Goal: Information Seeking & Learning: Learn about a topic

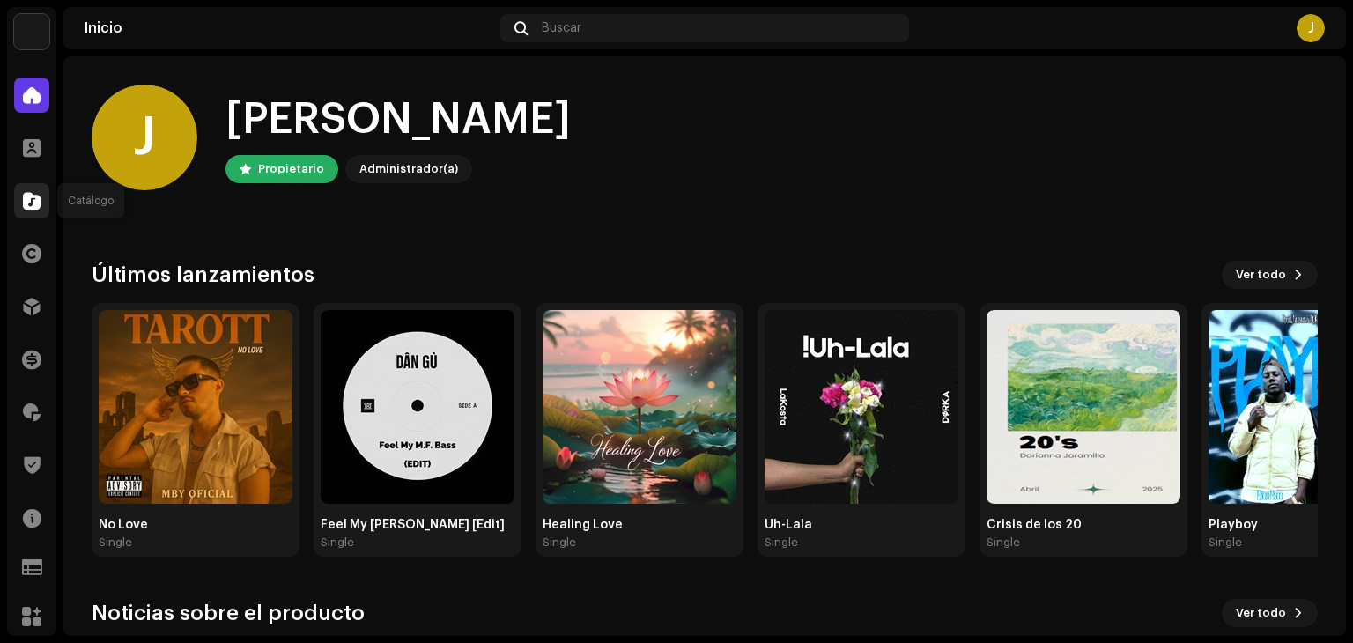
click at [40, 198] on span at bounding box center [32, 201] width 18 height 14
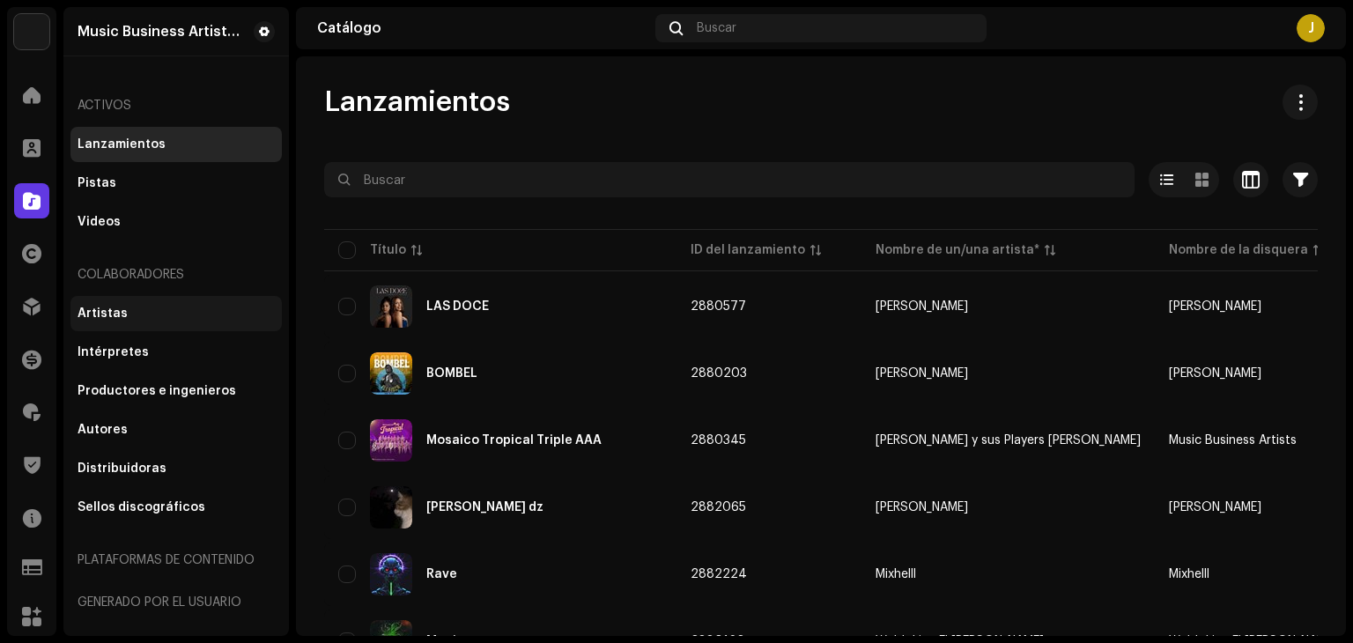
click at [139, 323] on div "Artistas" at bounding box center [175, 313] width 211 height 35
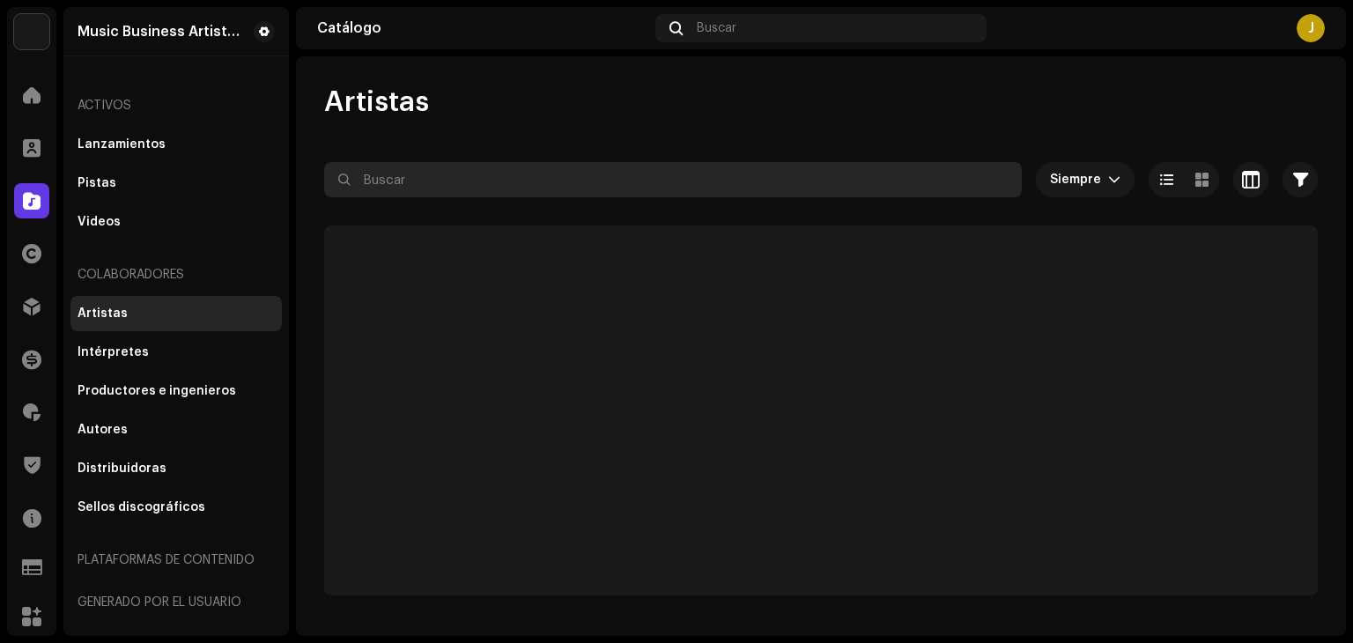
click at [506, 188] on input "text" at bounding box center [673, 179] width 698 height 35
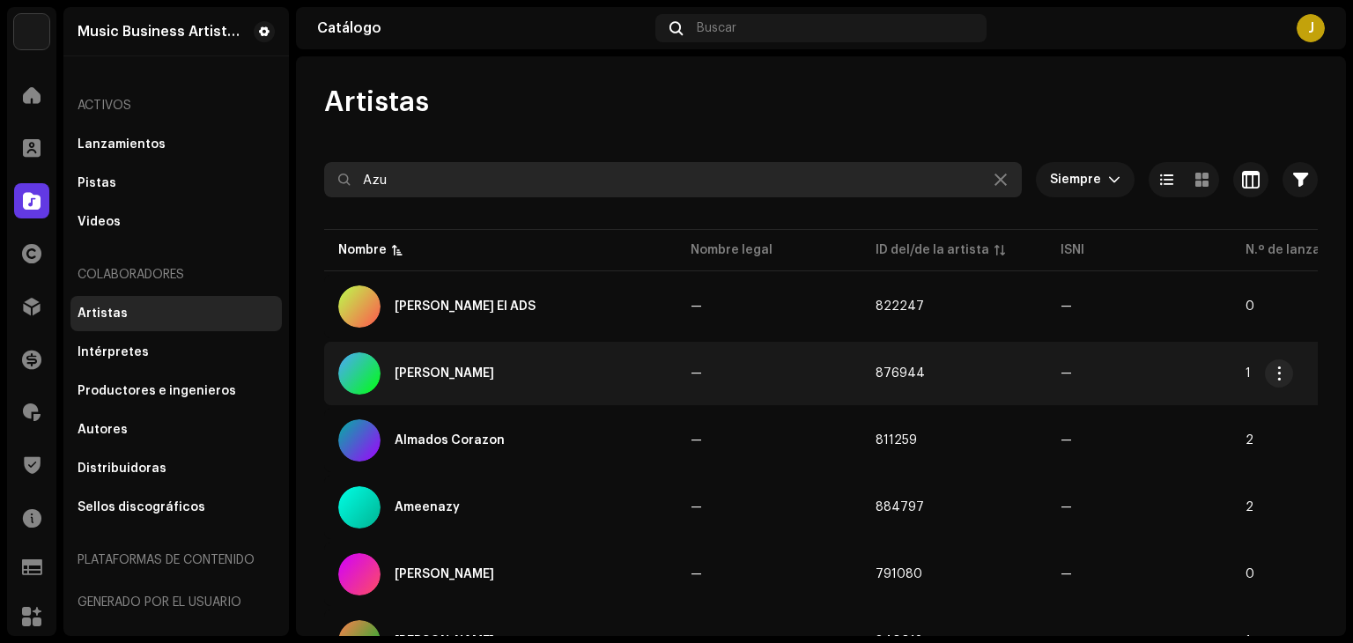
type input "Azuc"
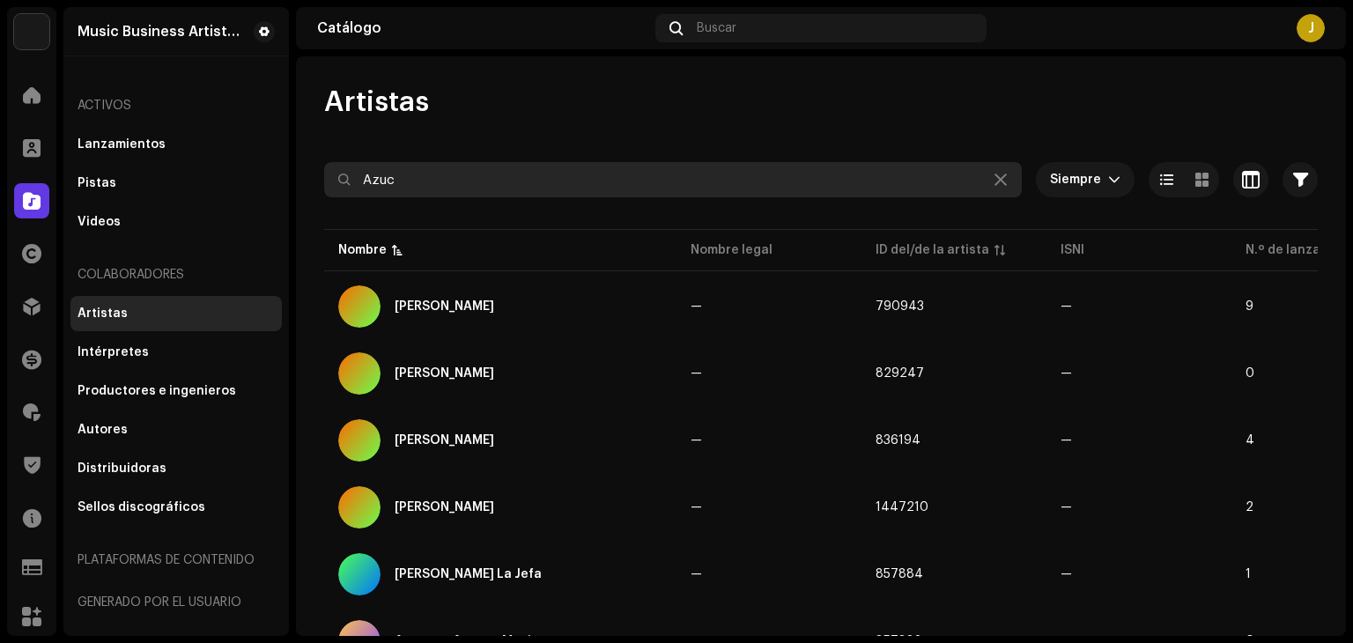
scroll to position [90, 0]
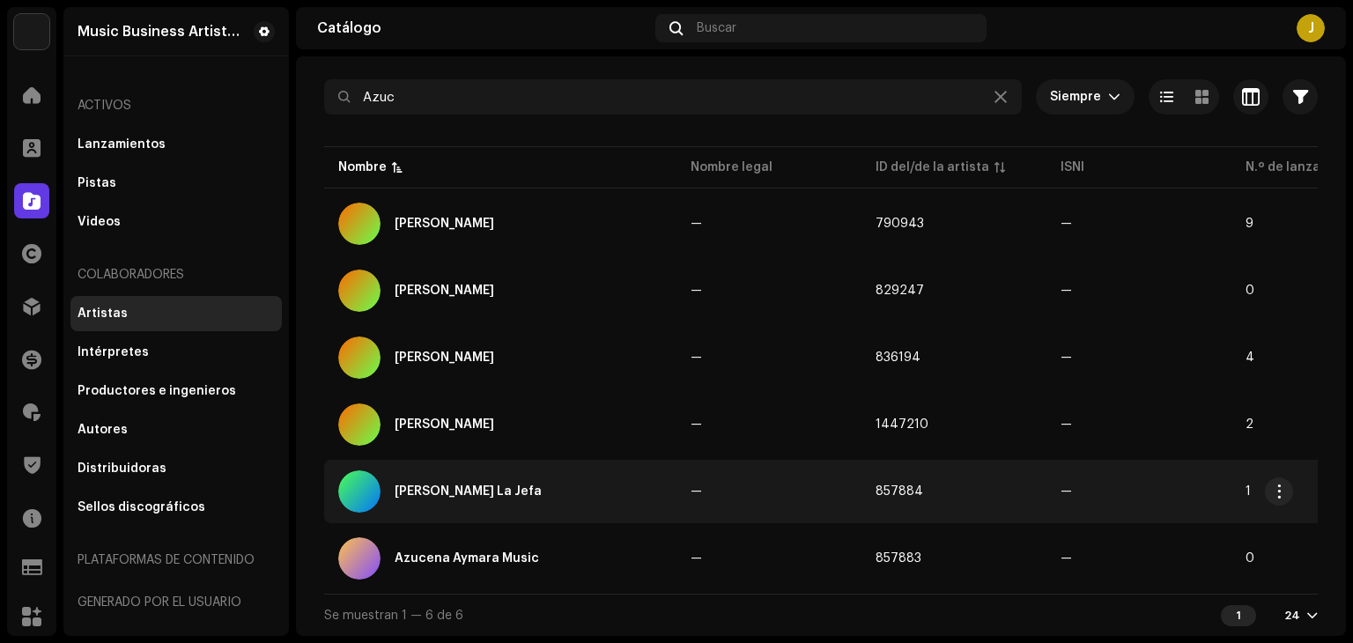
click at [497, 491] on div "[PERSON_NAME] La Jefa" at bounding box center [500, 491] width 324 height 42
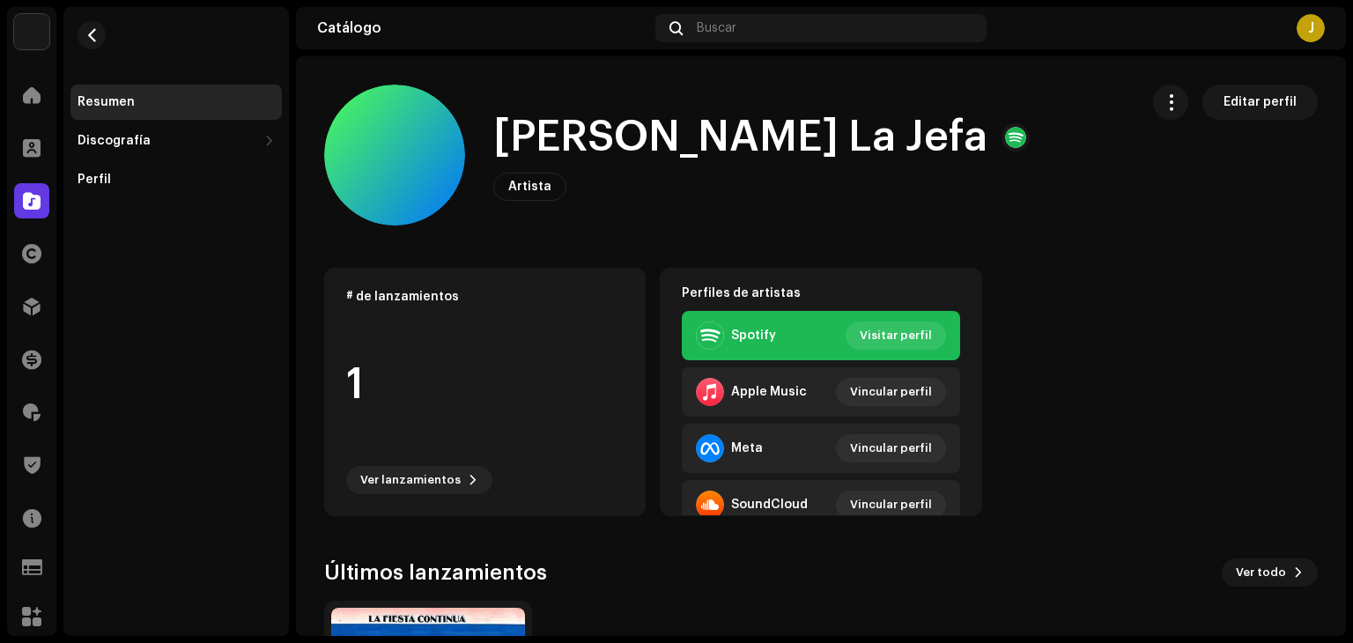
click at [437, 43] on div "Catálogo Buscar J" at bounding box center [821, 28] width 1050 height 42
click at [100, 37] on button "button" at bounding box center [92, 35] width 28 height 28
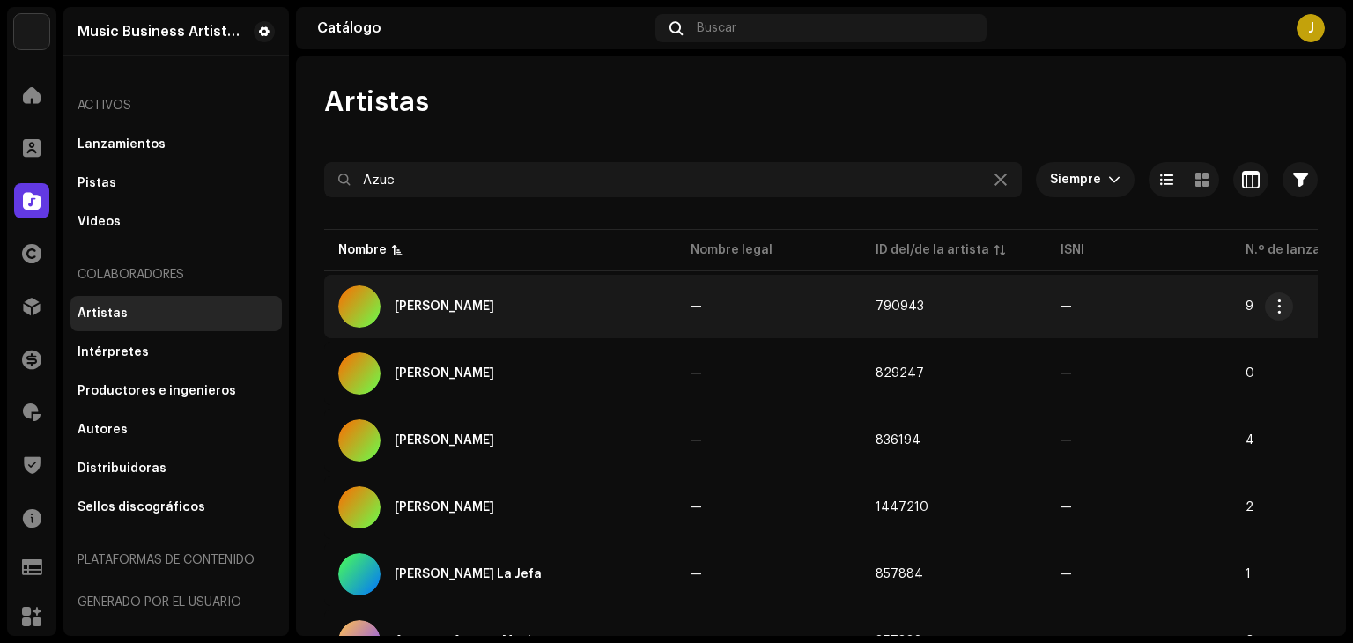
click at [515, 323] on div "[PERSON_NAME]" at bounding box center [500, 306] width 324 height 42
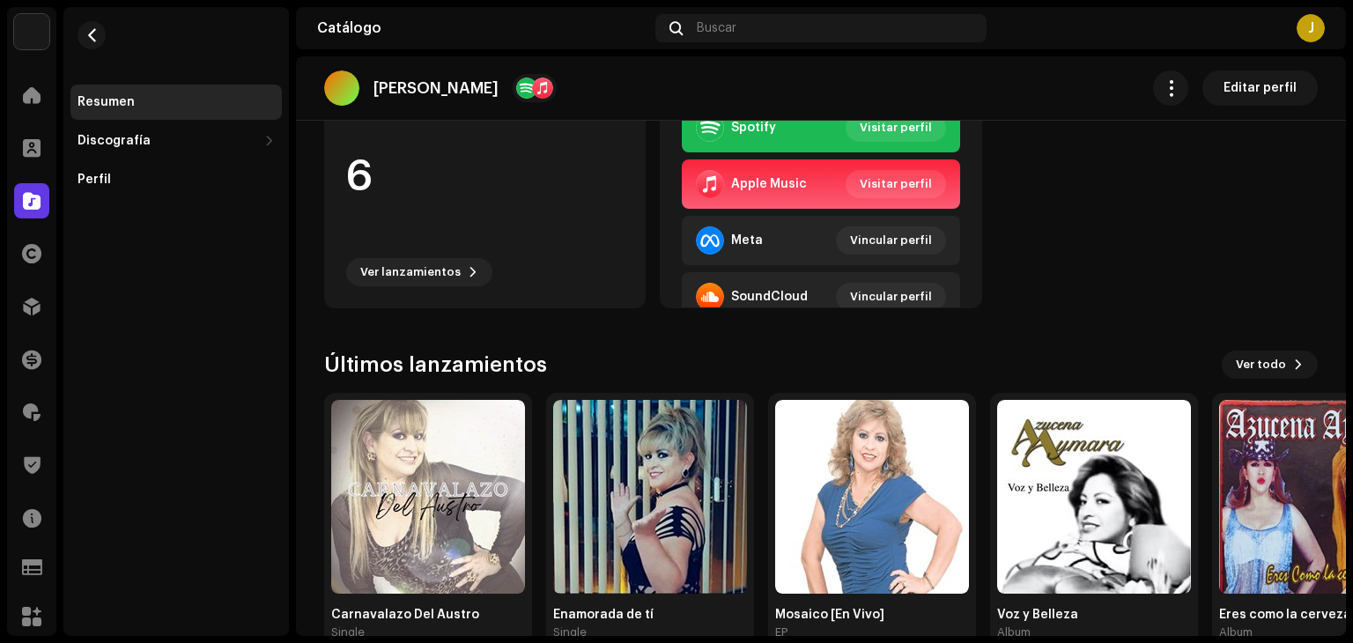
scroll to position [247, 0]
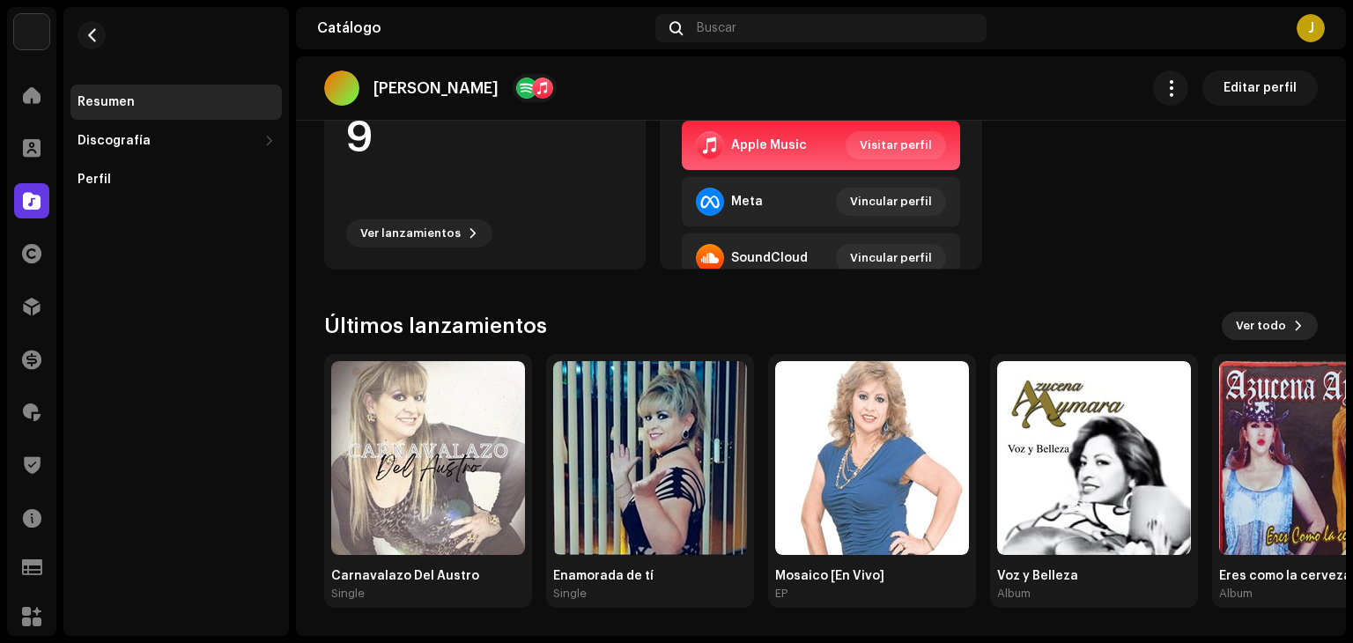
click at [1293, 325] on span at bounding box center [1298, 326] width 11 height 14
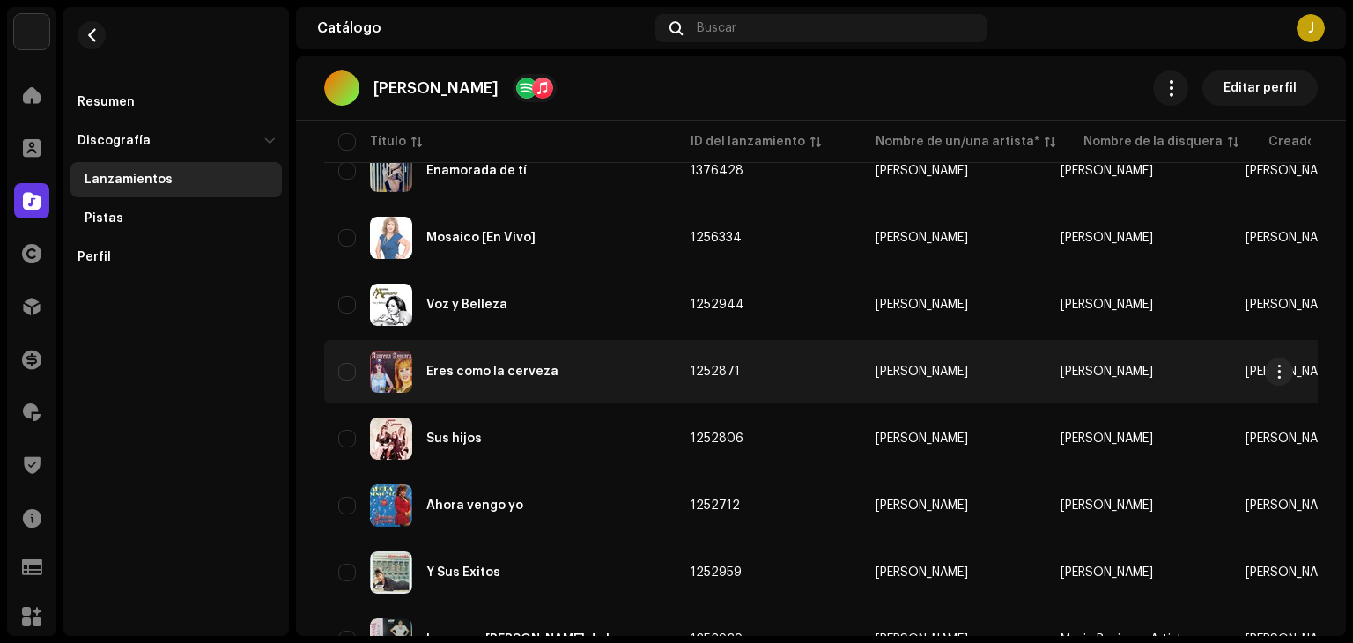
scroll to position [359, 0]
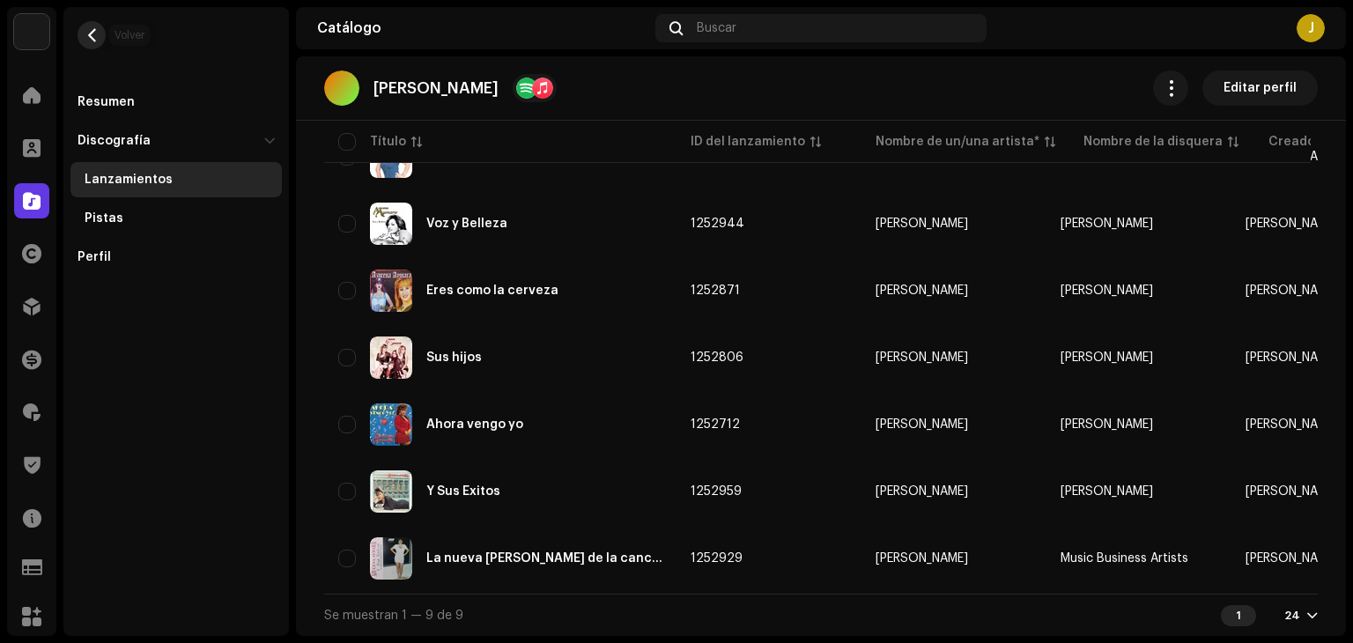
click at [101, 36] on button "button" at bounding box center [92, 35] width 28 height 28
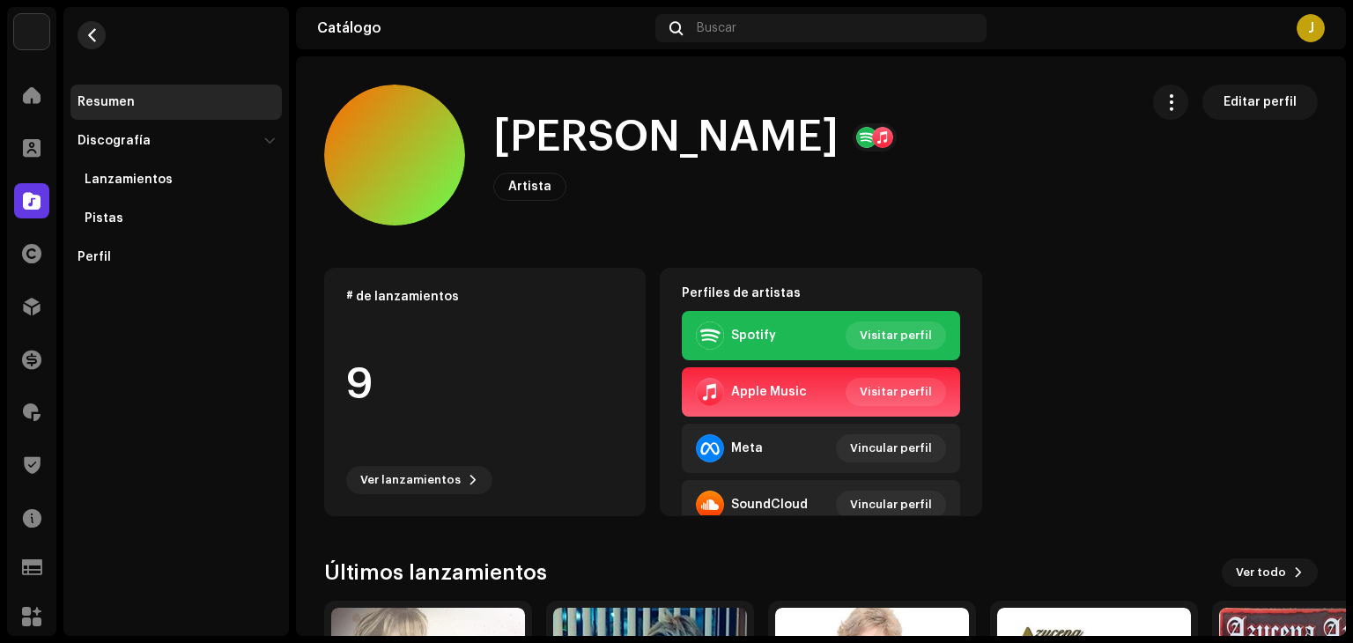
click at [92, 41] on span "button" at bounding box center [91, 35] width 13 height 14
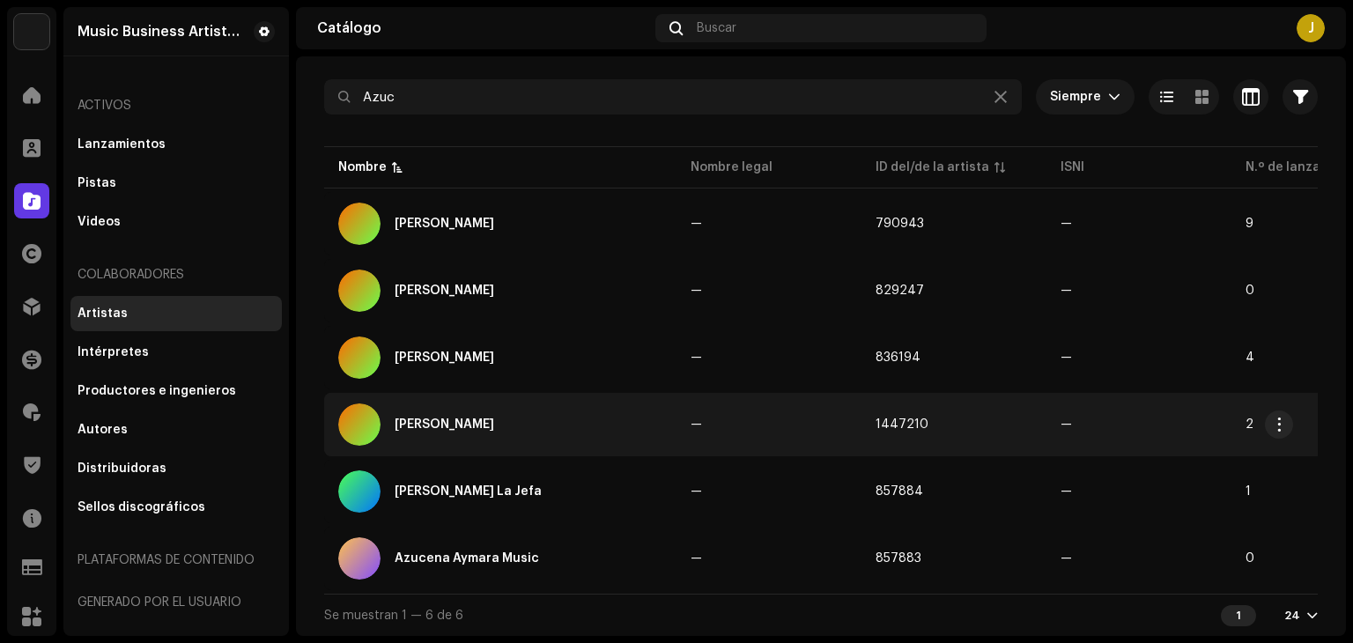
scroll to position [90, 0]
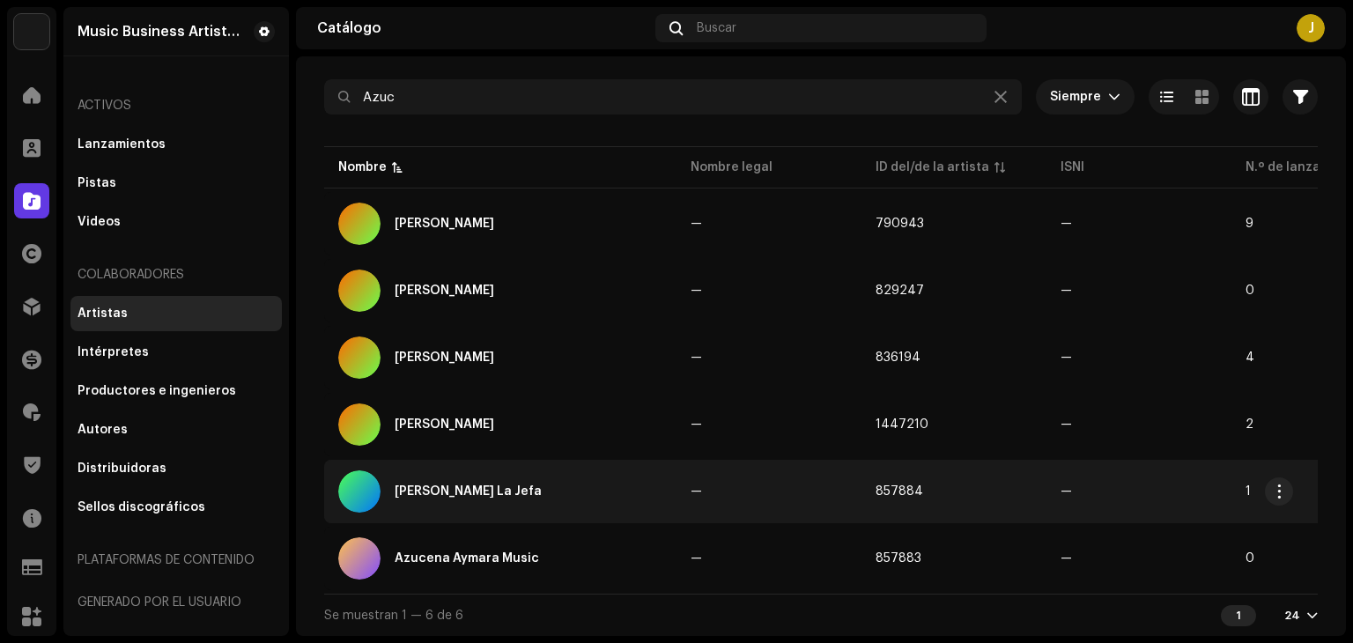
click at [482, 485] on div "[PERSON_NAME] La Jefa" at bounding box center [468, 491] width 147 height 12
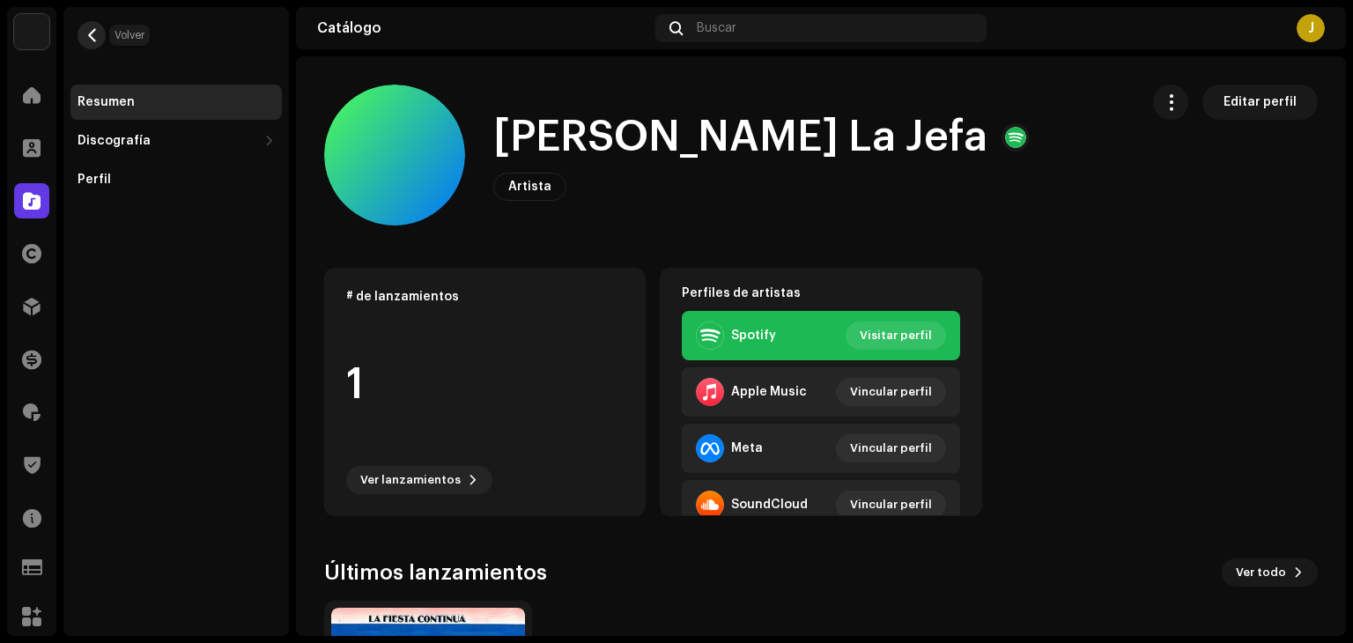
click at [90, 36] on span "button" at bounding box center [91, 35] width 13 height 14
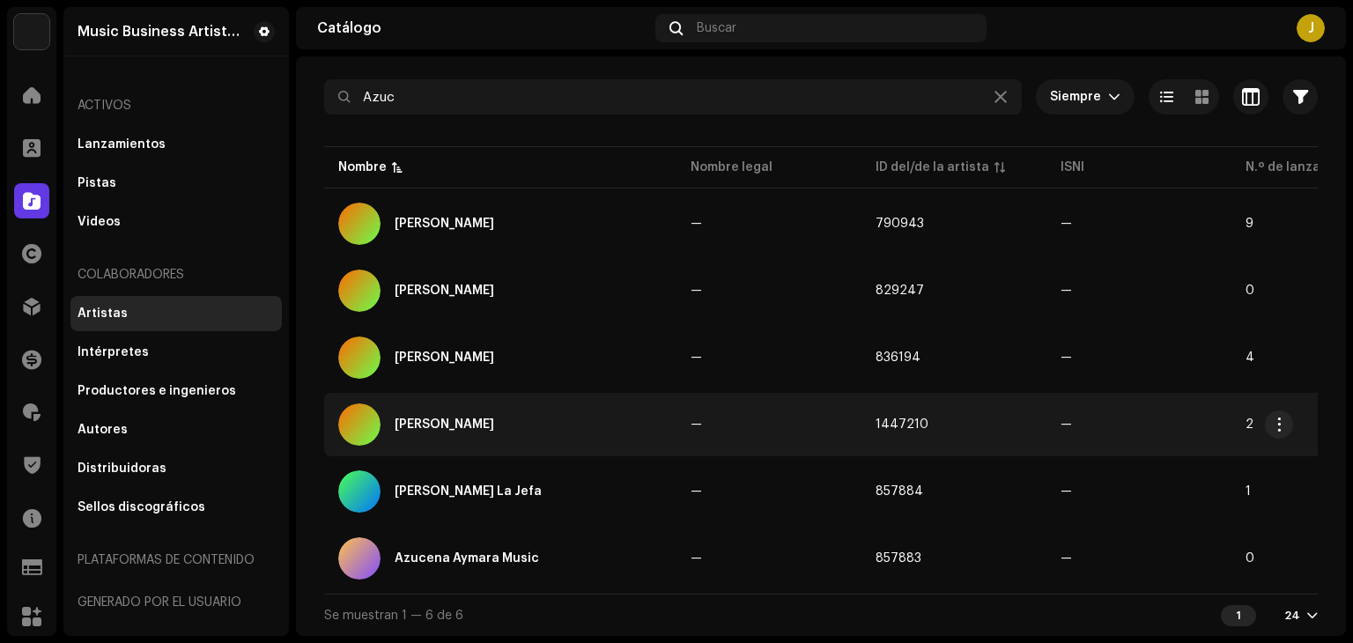
click at [487, 424] on div "[PERSON_NAME]" at bounding box center [500, 424] width 324 height 42
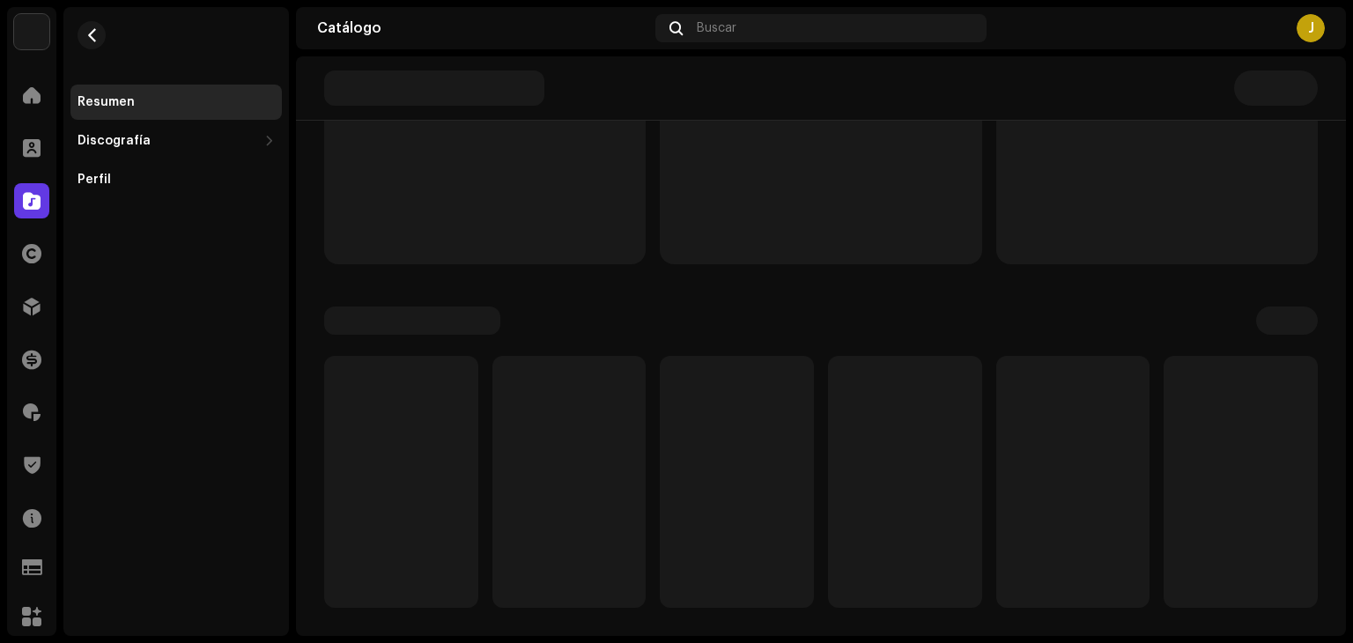
scroll to position [245, 0]
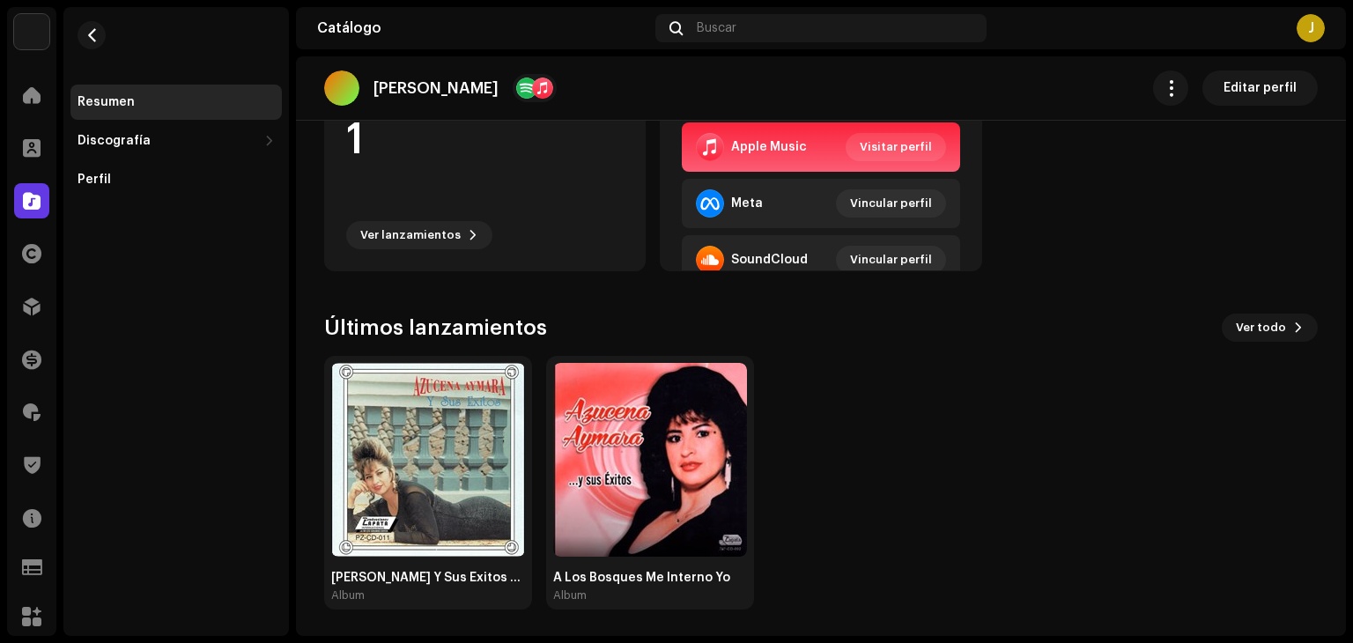
click at [445, 418] on img at bounding box center [428, 460] width 194 height 194
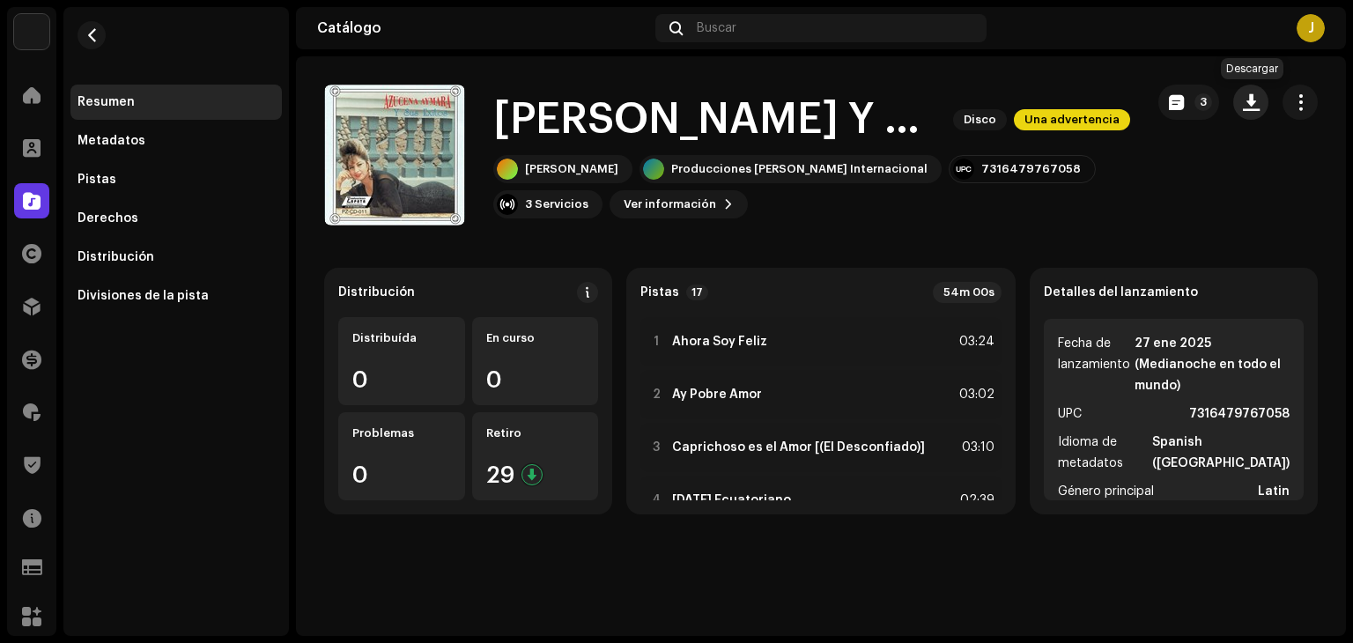
click at [1247, 101] on span "button" at bounding box center [1251, 102] width 17 height 14
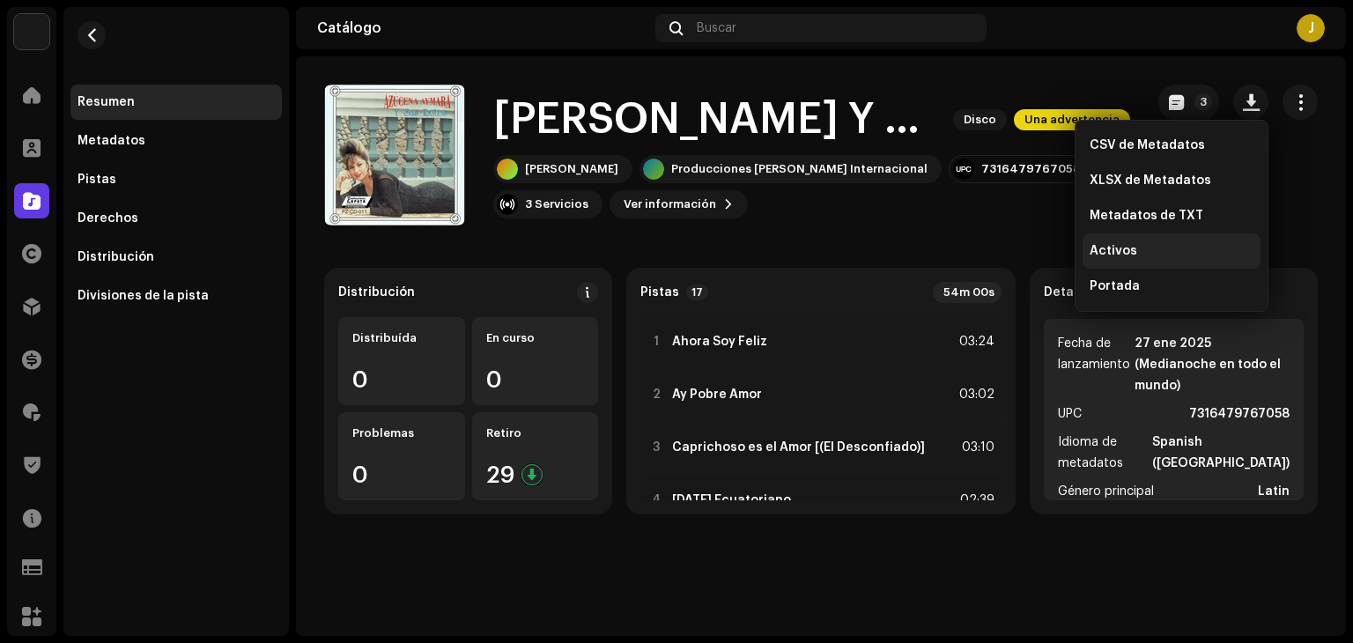
click at [1117, 267] on div "Activos" at bounding box center [1172, 250] width 178 height 35
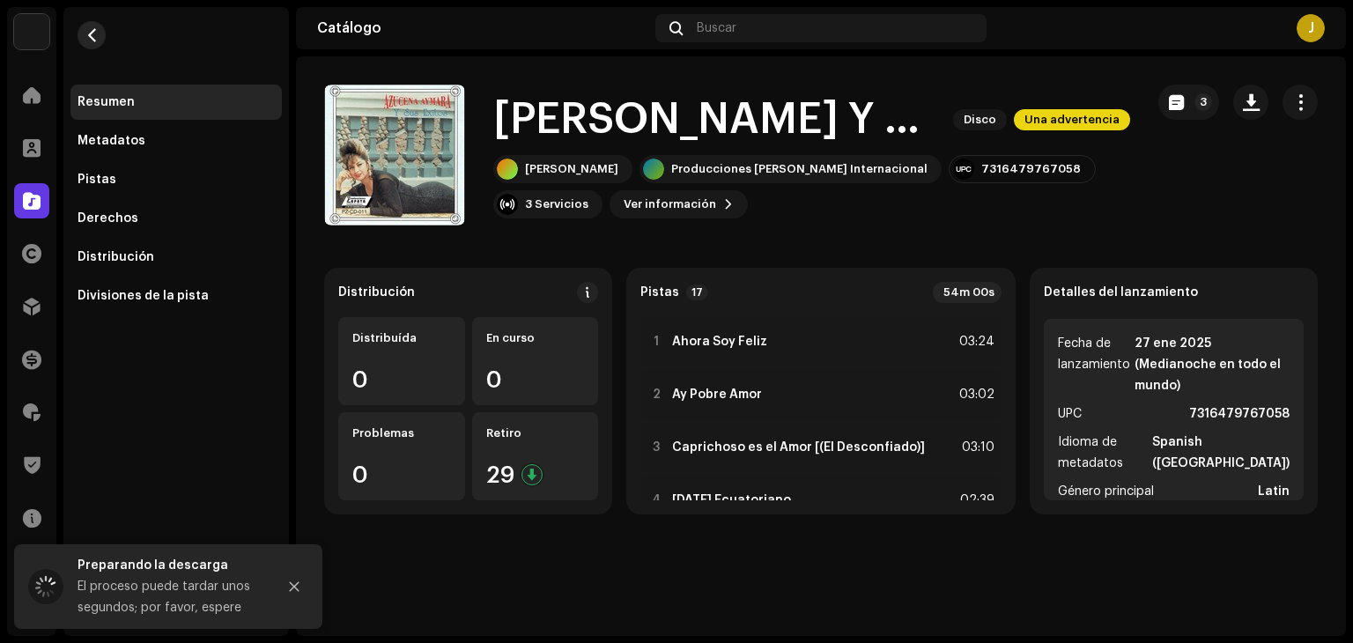
click at [83, 35] on button "button" at bounding box center [92, 35] width 28 height 28
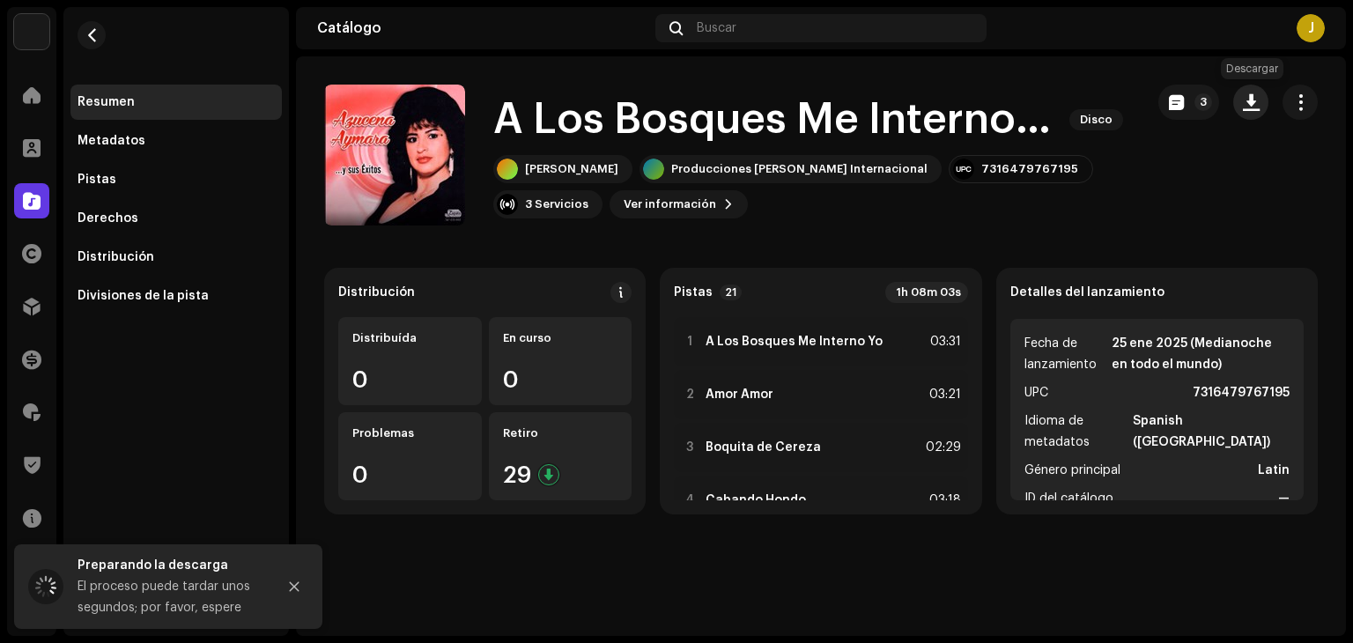
click at [1240, 97] on button "button" at bounding box center [1250, 102] width 35 height 35
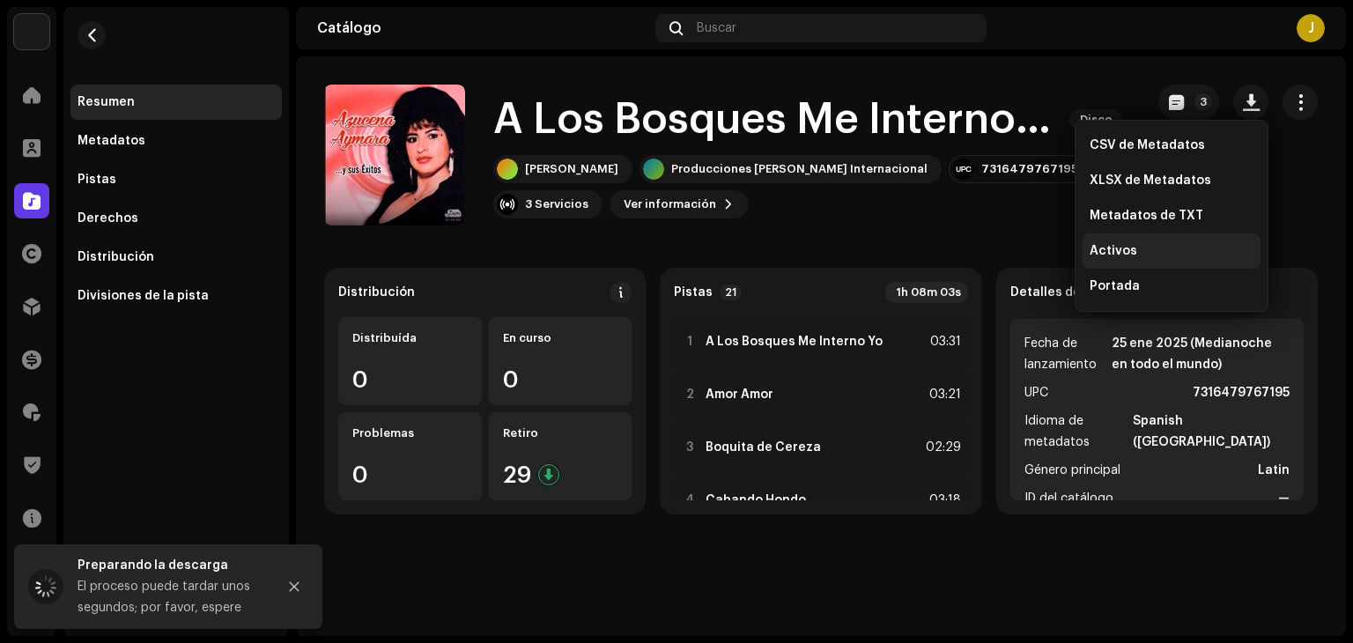
click at [1092, 250] on span "Activos" at bounding box center [1114, 251] width 48 height 14
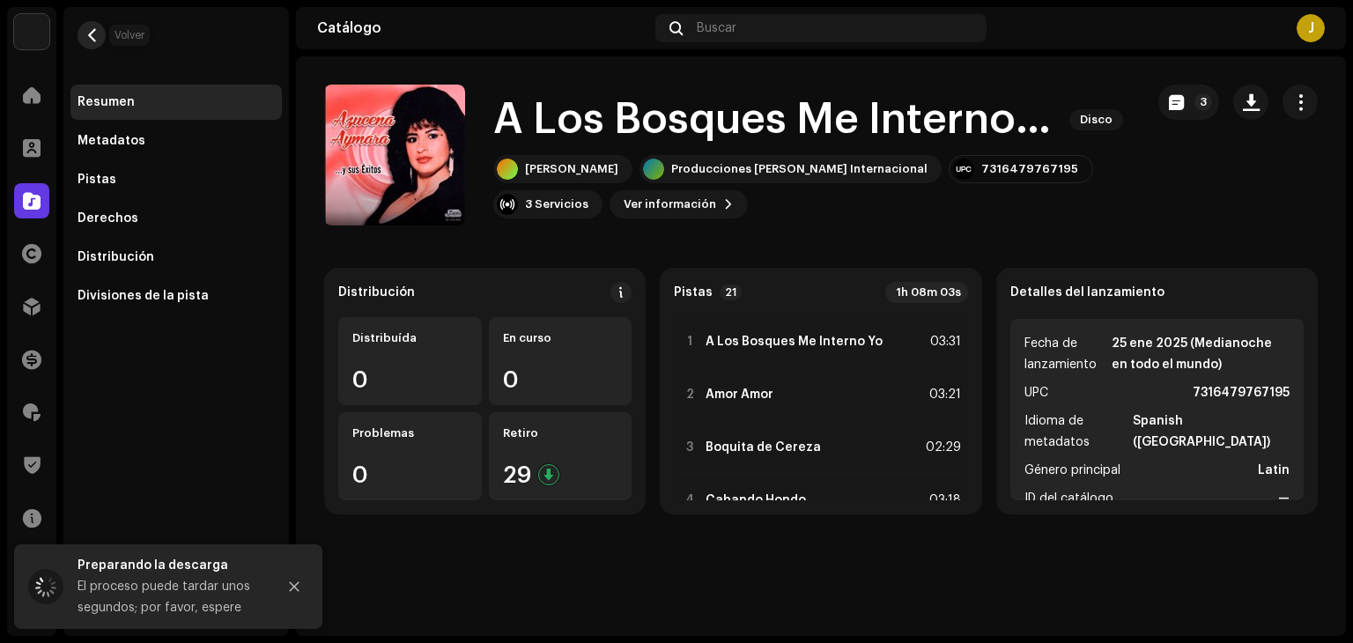
click at [101, 27] on button "button" at bounding box center [92, 35] width 28 height 28
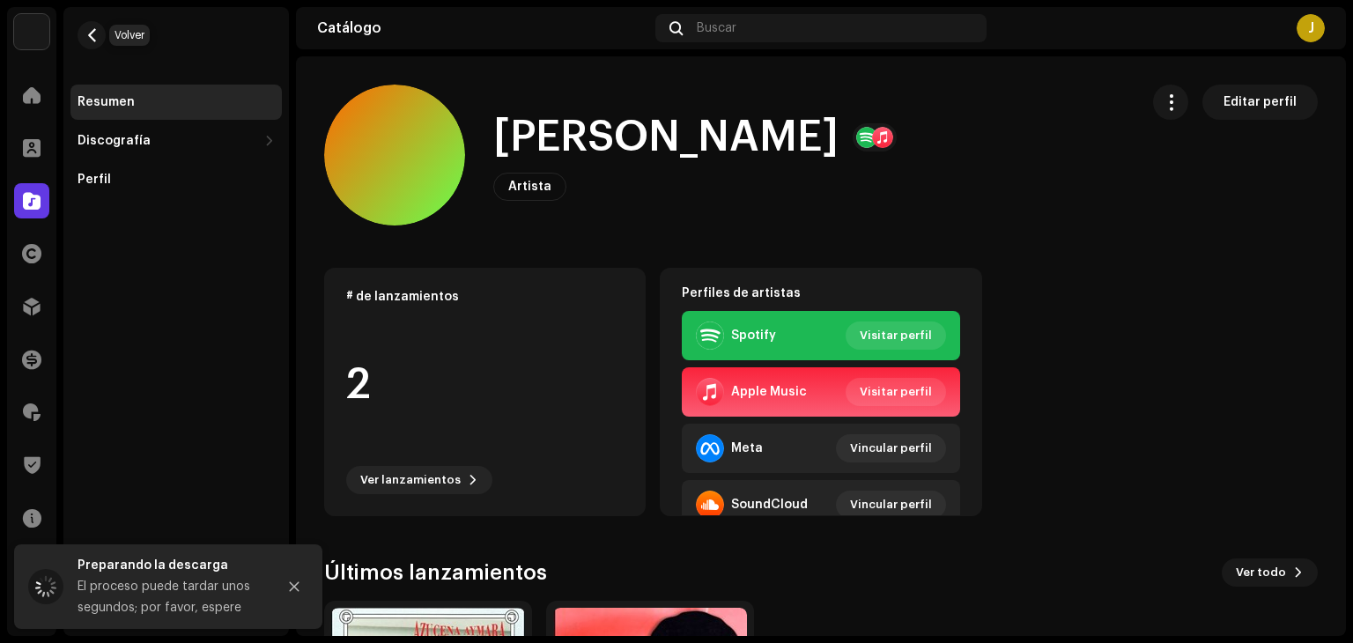
click at [101, 27] on button "button" at bounding box center [92, 35] width 28 height 28
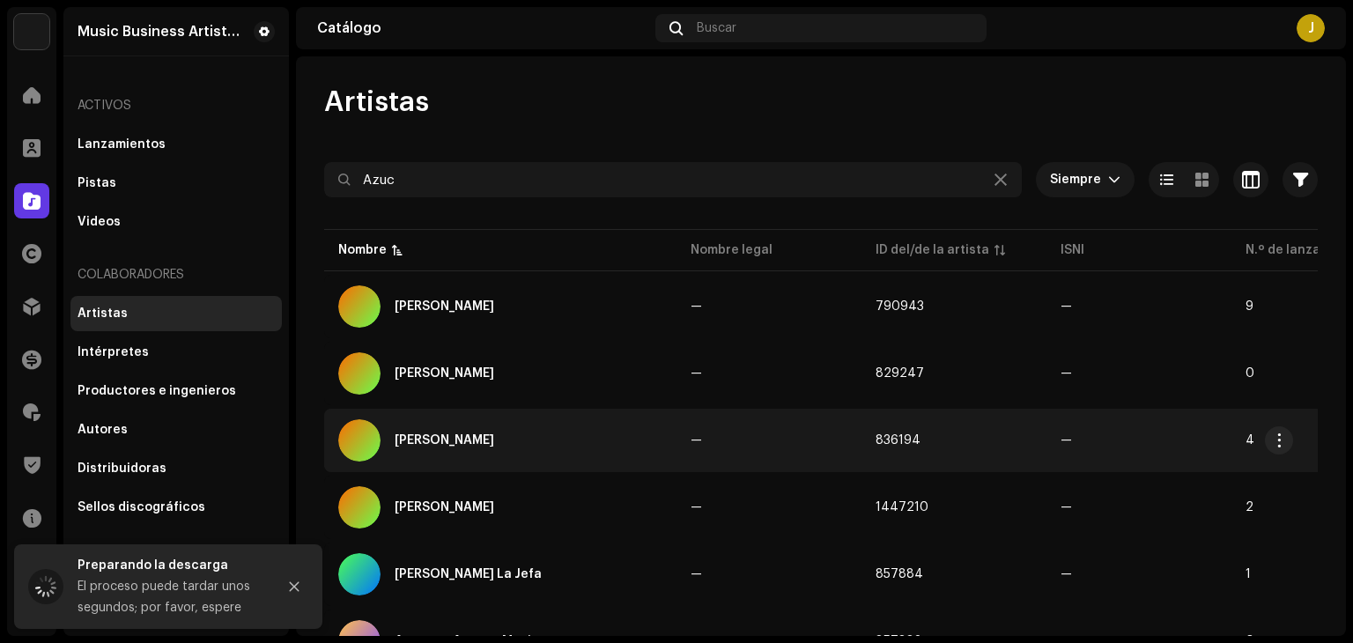
click at [504, 446] on div "[PERSON_NAME]" at bounding box center [500, 440] width 324 height 42
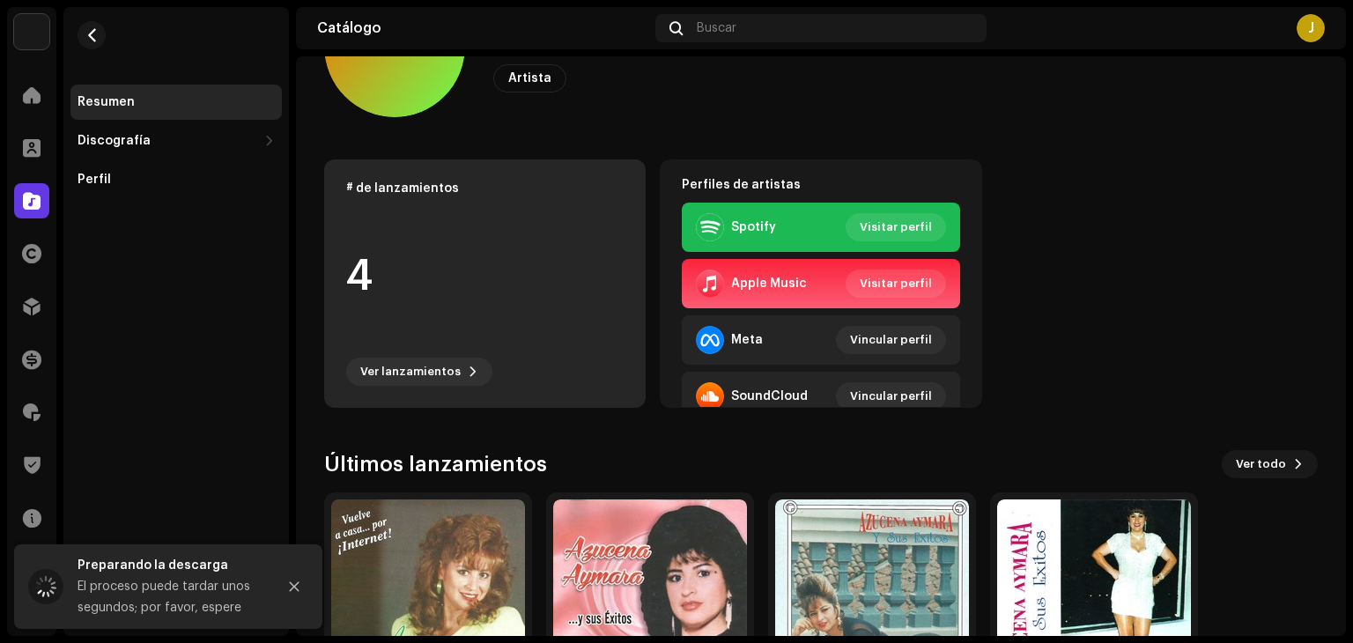
scroll to position [247, 0]
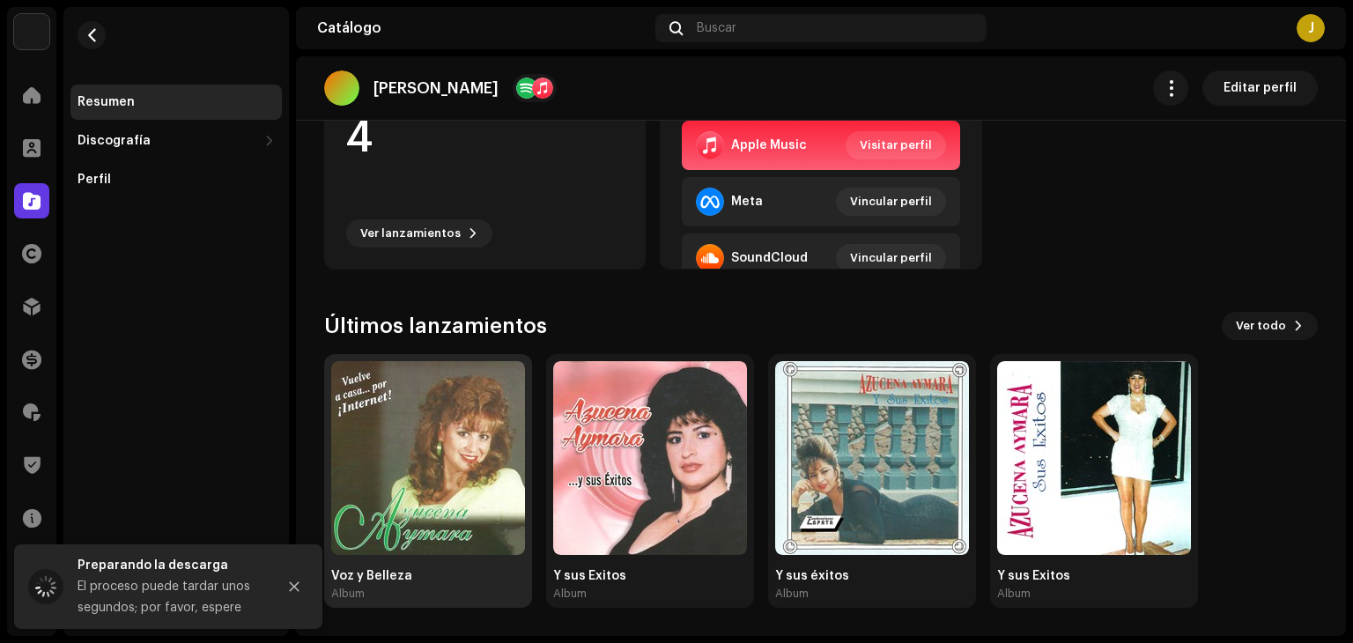
click at [438, 445] on img at bounding box center [428, 458] width 194 height 194
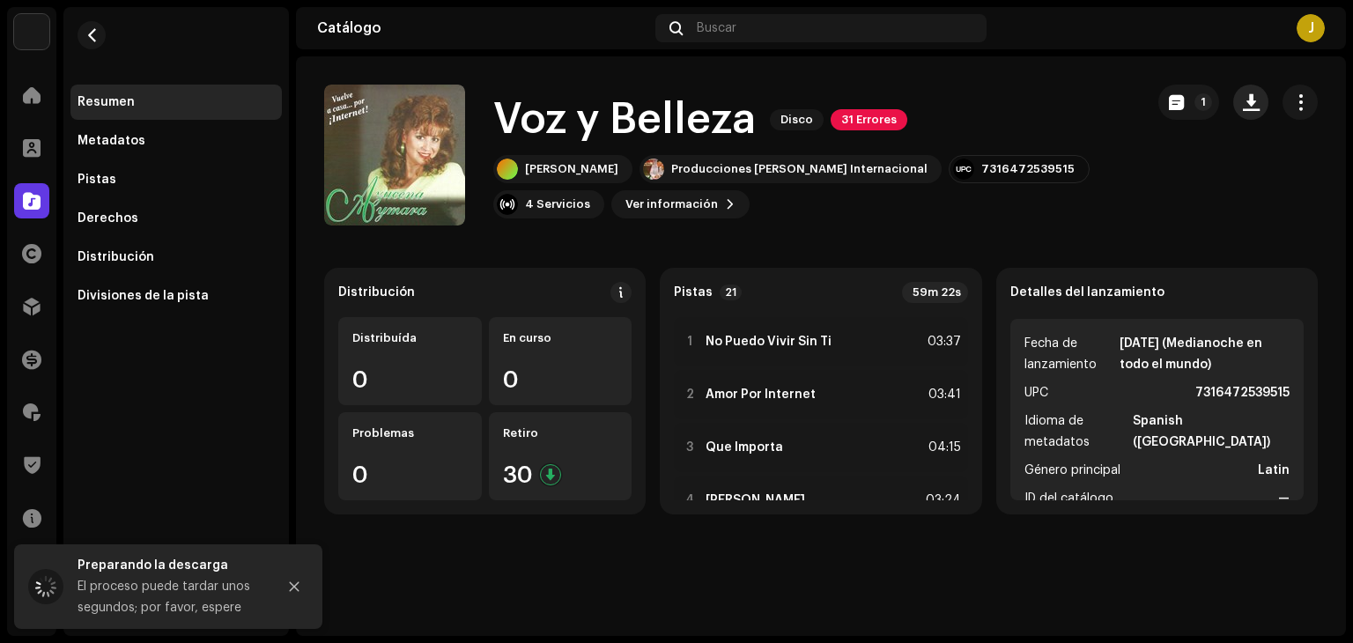
click at [1267, 107] on button "button" at bounding box center [1250, 102] width 35 height 35
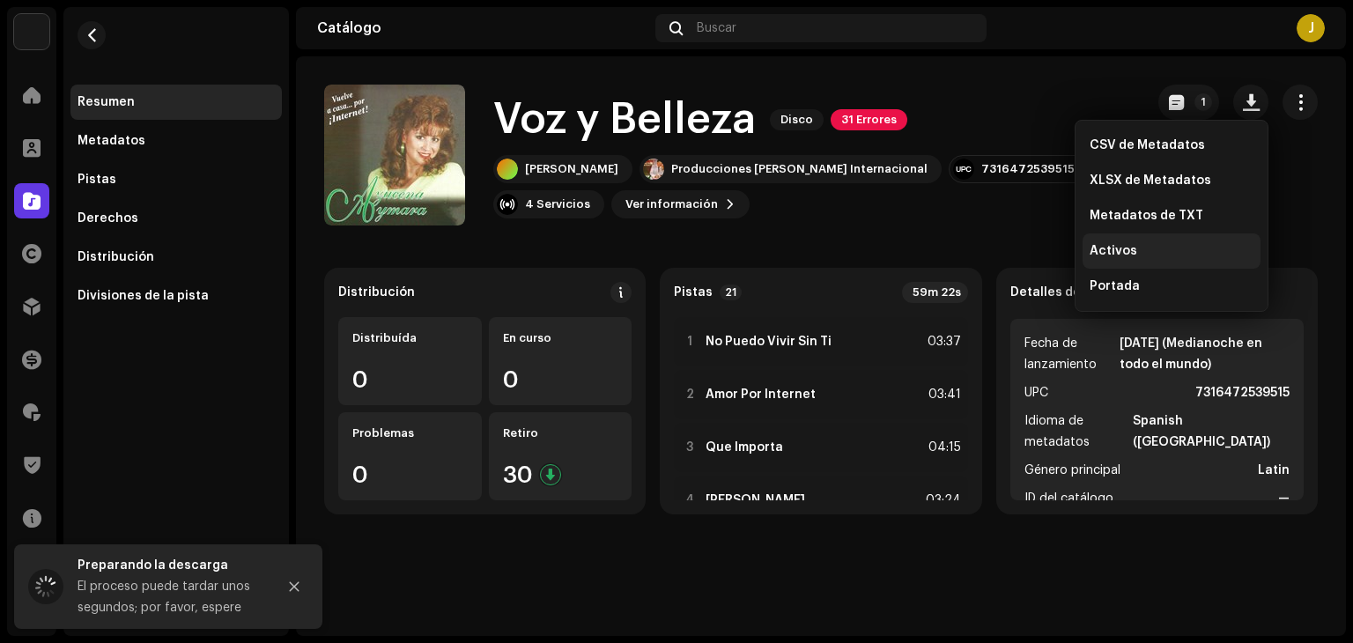
click at [1115, 244] on span "Activos" at bounding box center [1114, 251] width 48 height 14
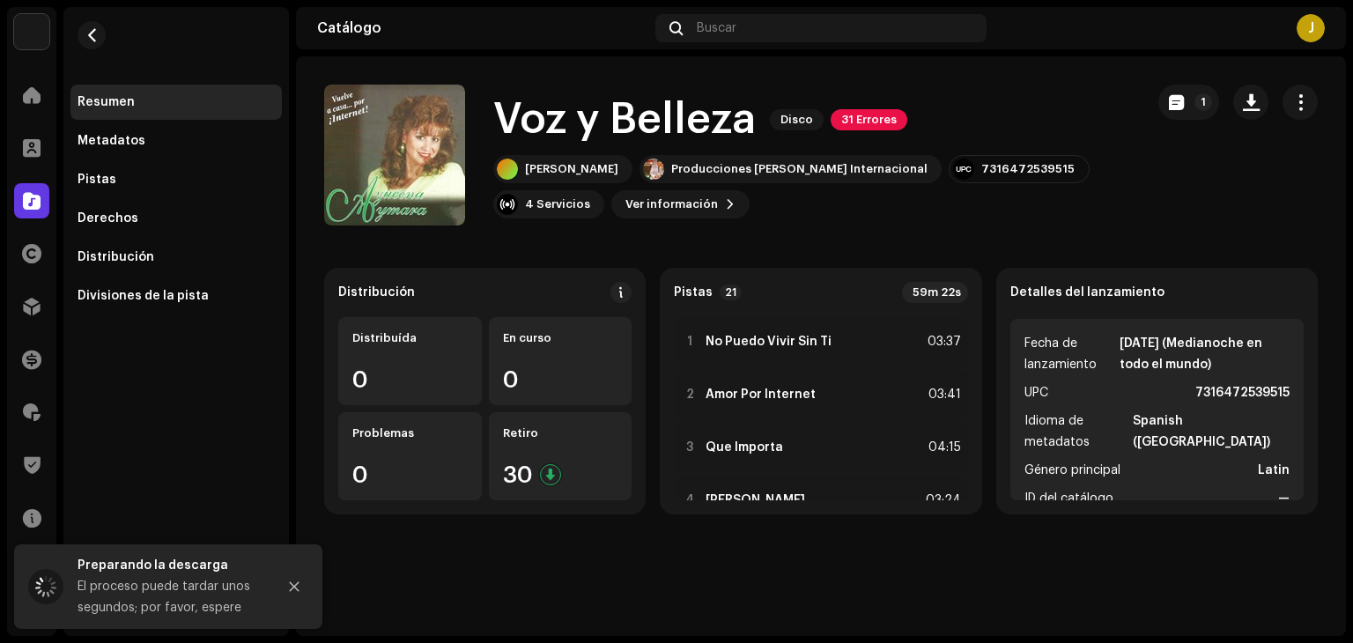
click at [76, 33] on re-m-nav-back at bounding box center [91, 46] width 42 height 78
click at [85, 41] on span "button" at bounding box center [91, 35] width 13 height 14
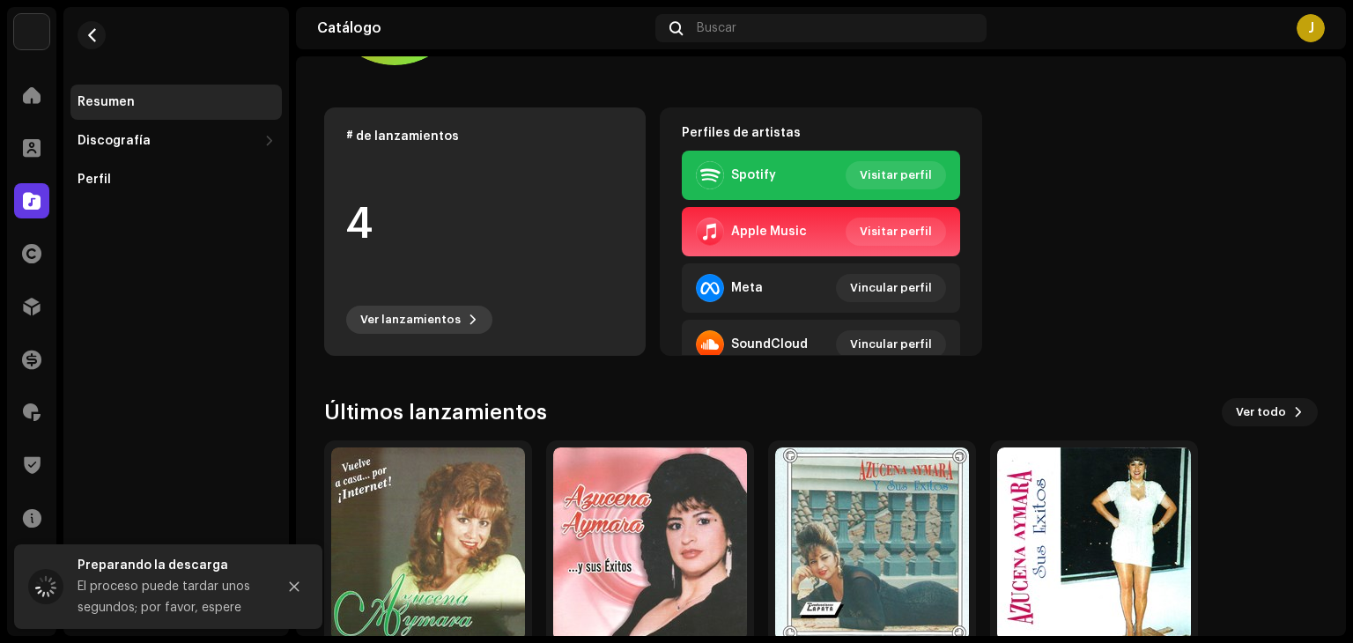
scroll to position [247, 0]
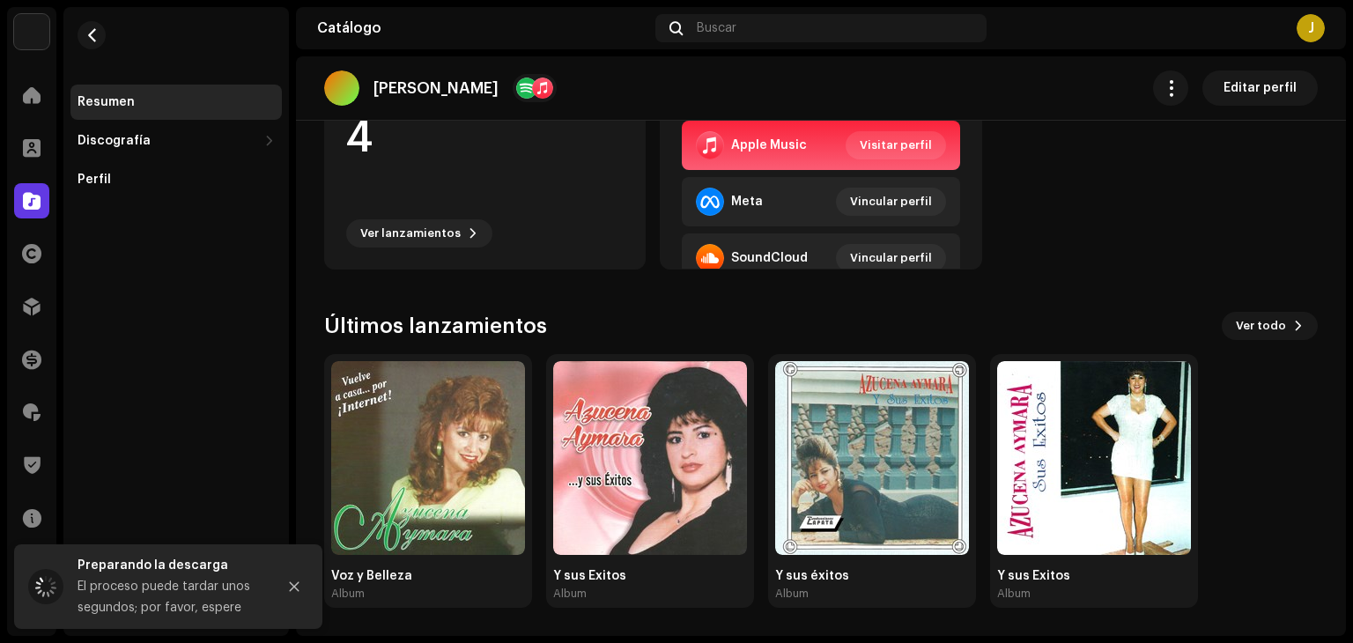
click at [113, 43] on div "Resumen Discografía Lanzamientos Pistas Perfil" at bounding box center [176, 102] width 226 height 190
click at [70, 19] on re-m-nav-back at bounding box center [91, 46] width 42 height 78
click at [81, 32] on button "button" at bounding box center [92, 35] width 28 height 28
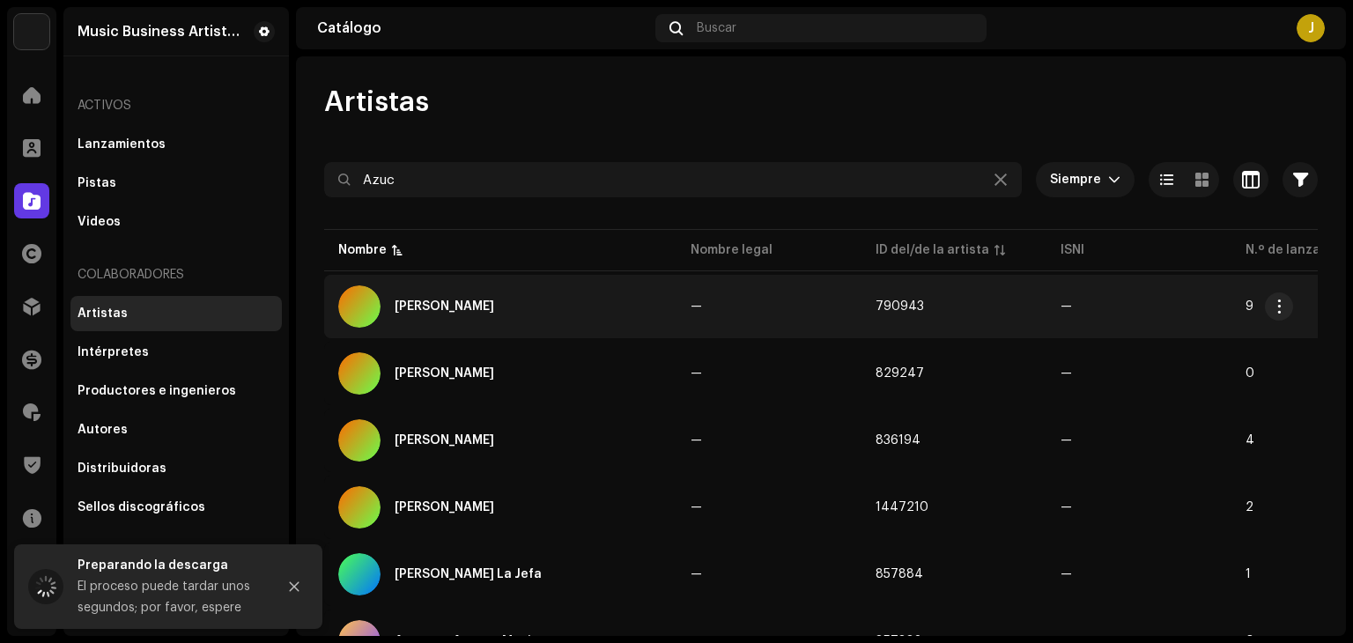
click at [440, 278] on td "[PERSON_NAME]" at bounding box center [500, 306] width 352 height 63
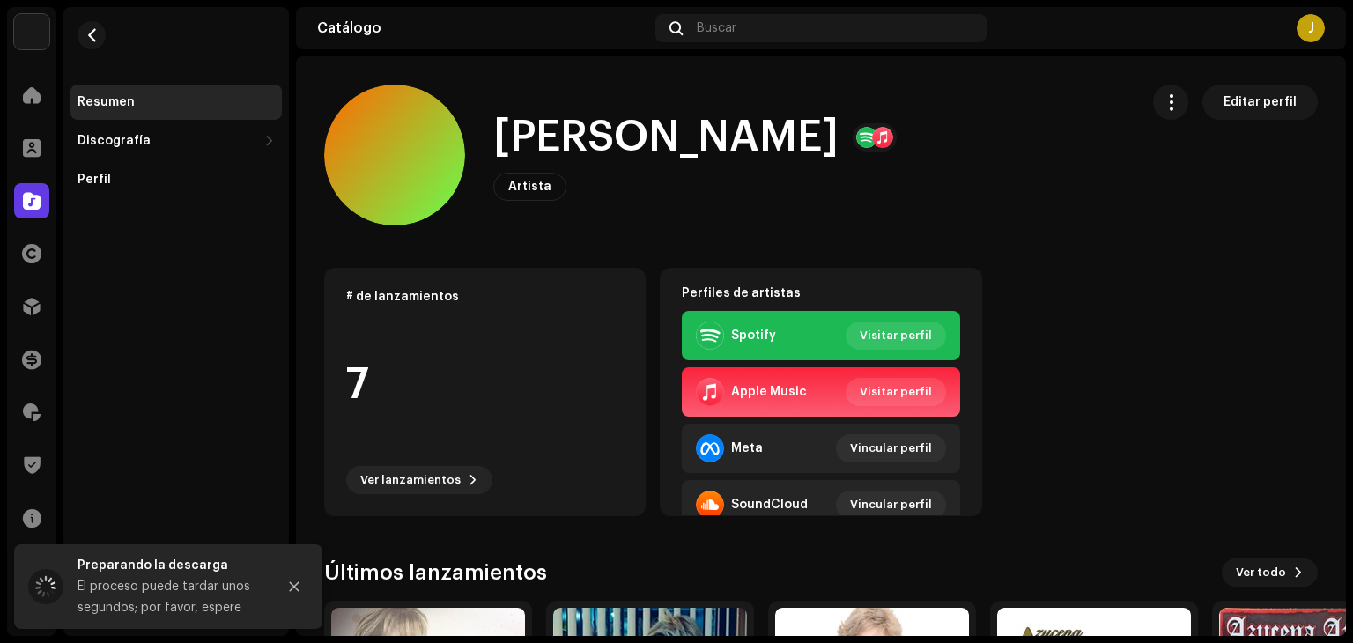
scroll to position [247, 0]
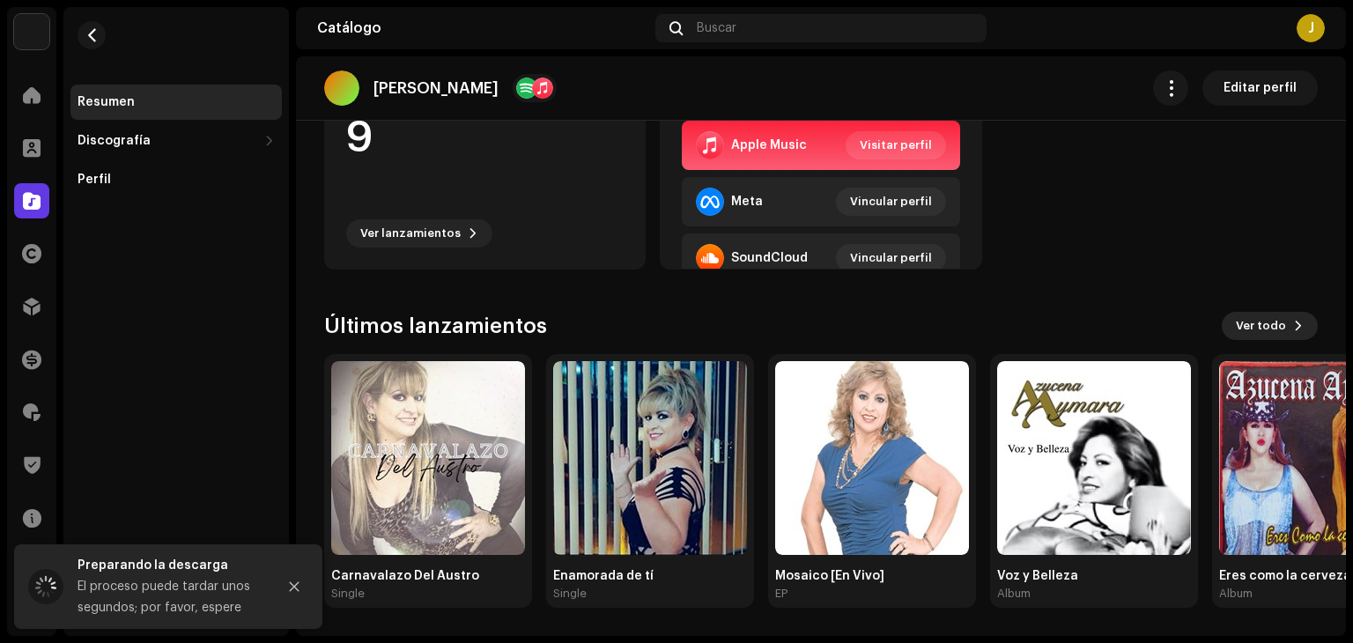
click at [1270, 323] on span "Ver todo" at bounding box center [1261, 325] width 50 height 35
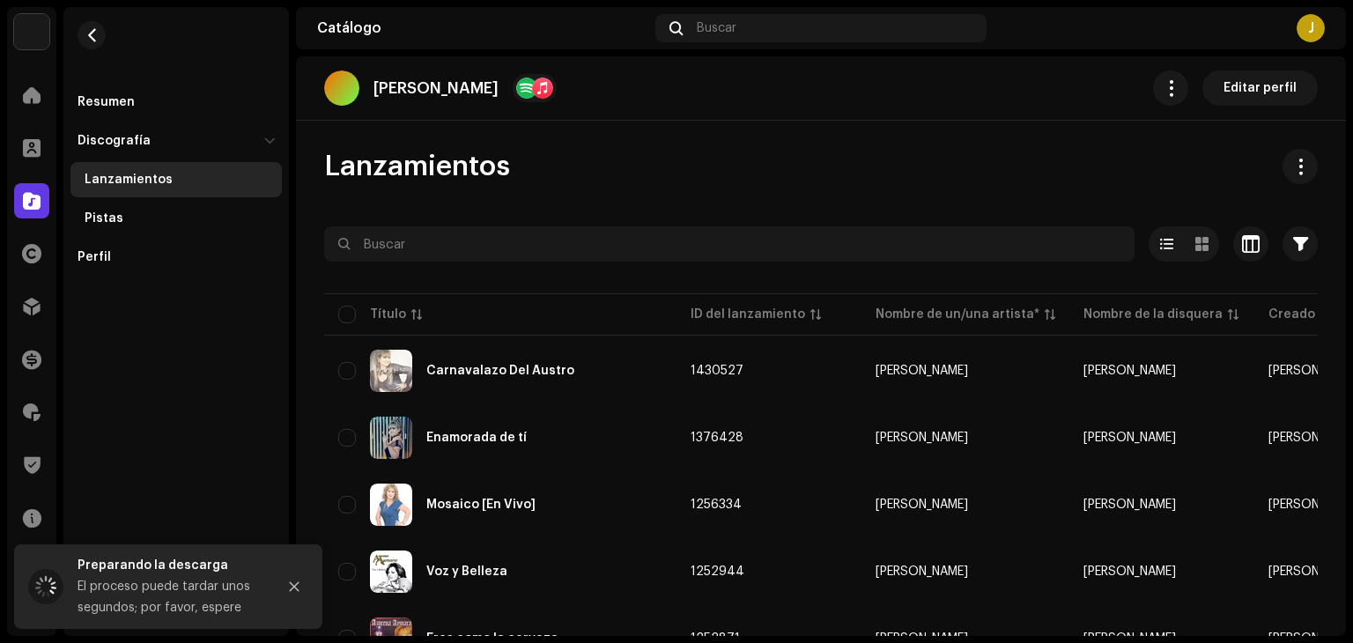
scroll to position [352, 0]
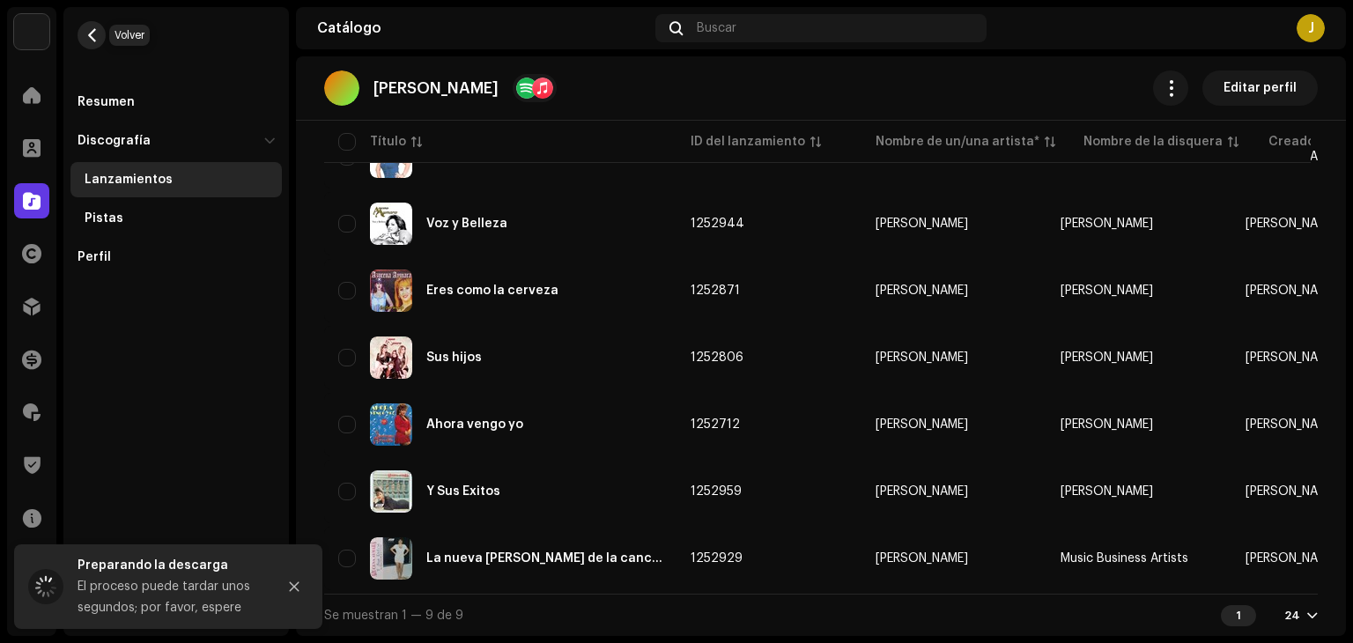
click at [81, 36] on button "button" at bounding box center [92, 35] width 28 height 28
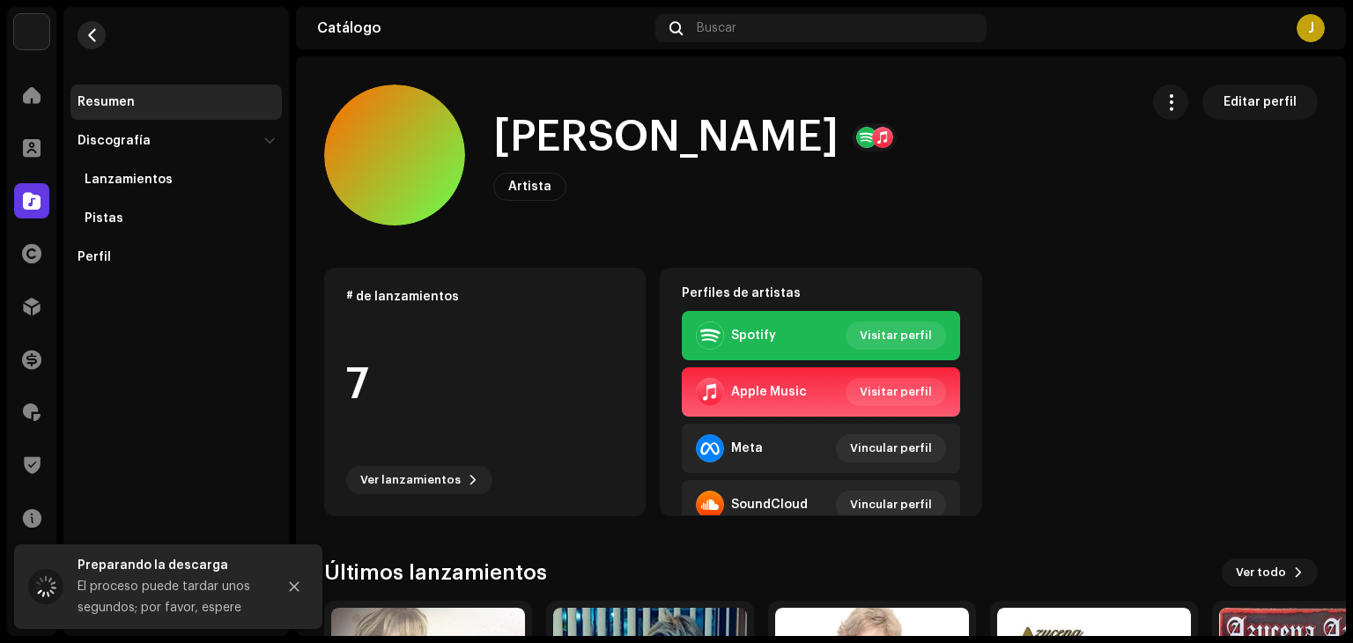
click at [81, 36] on button "button" at bounding box center [92, 35] width 28 height 28
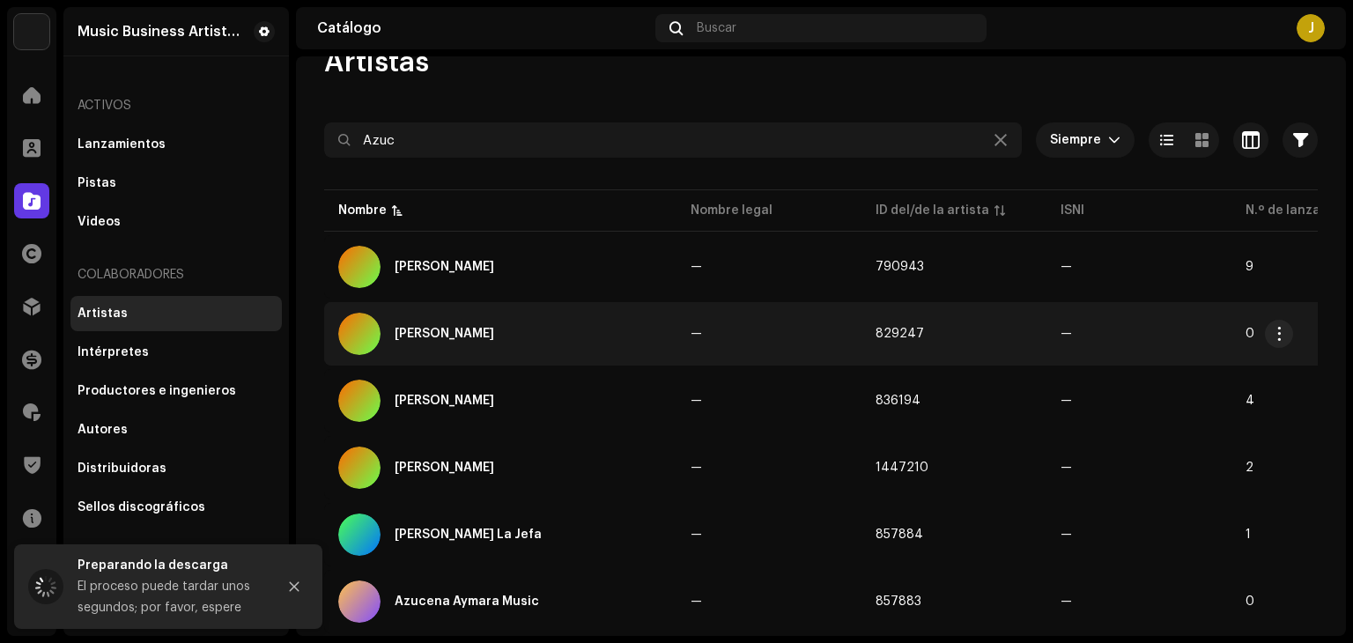
scroll to position [90, 0]
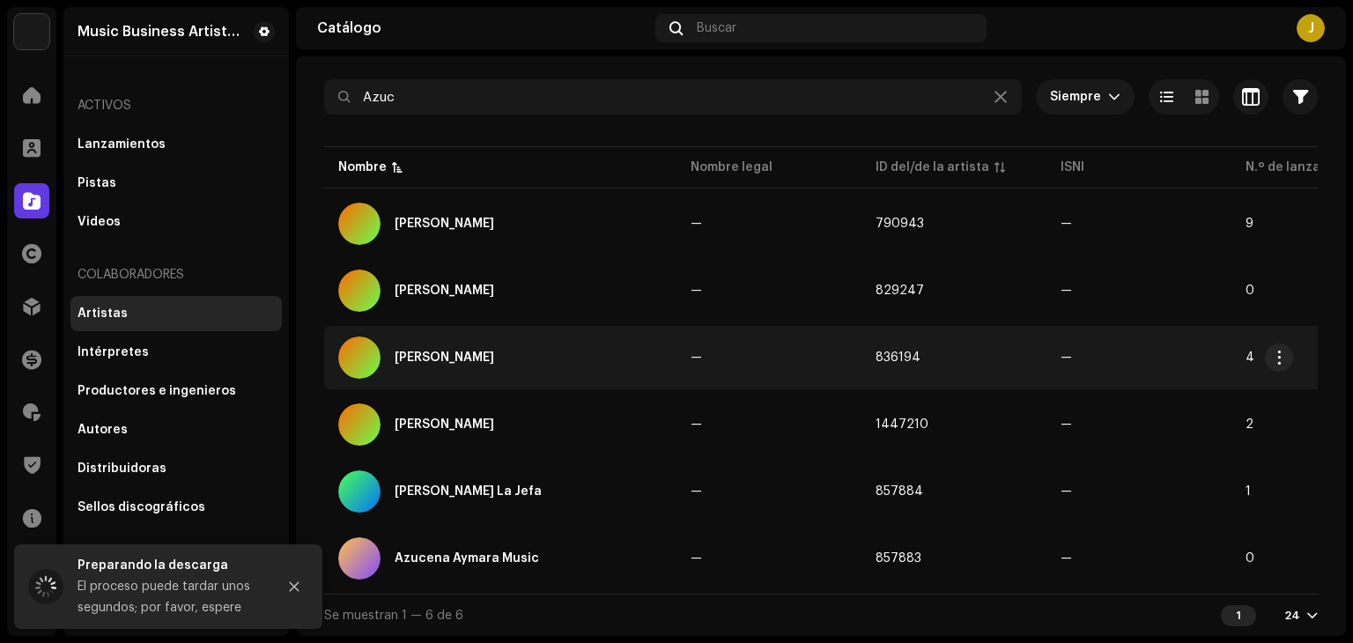
click at [482, 360] on div "[PERSON_NAME]" at bounding box center [500, 358] width 324 height 42
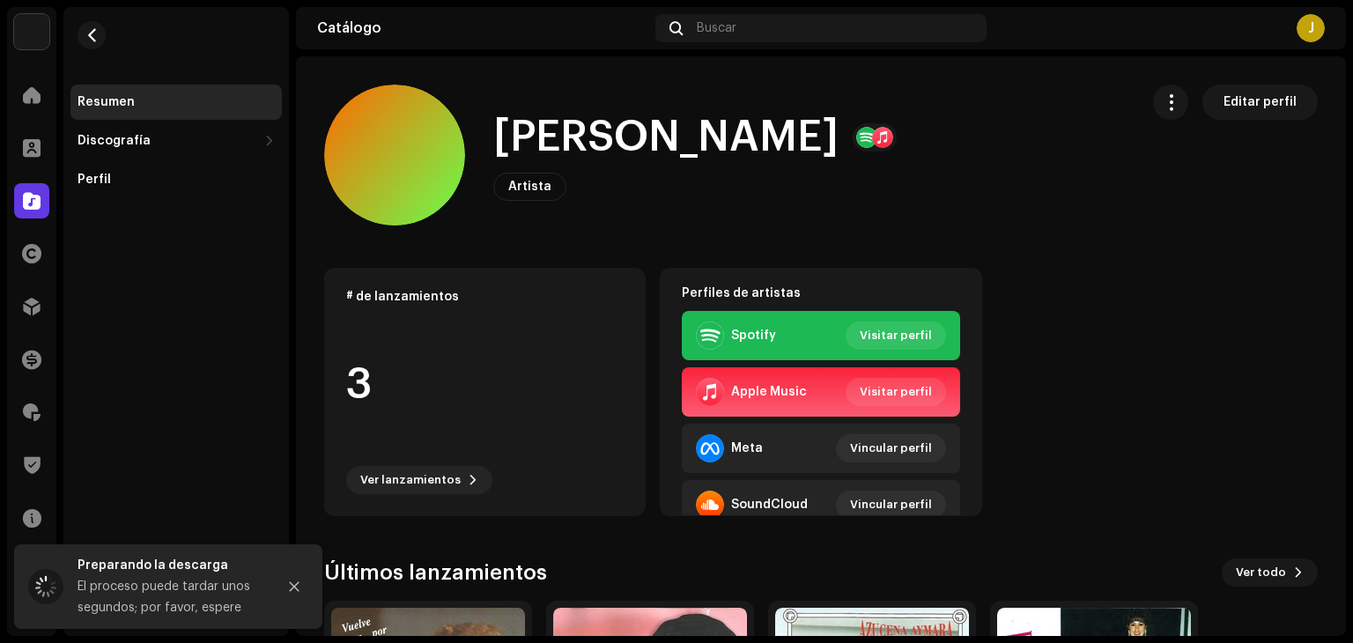
scroll to position [247, 0]
